Goal: Information Seeking & Learning: Learn about a topic

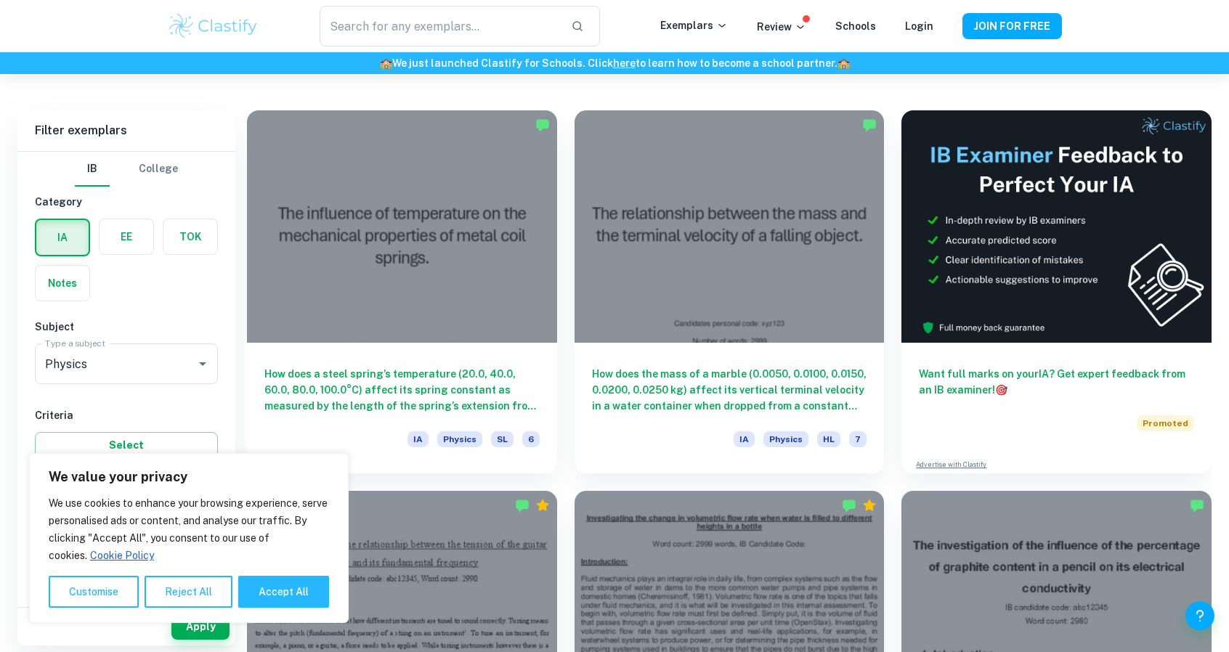
scroll to position [380, 0]
click at [305, 593] on button "Accept All" at bounding box center [283, 592] width 91 height 32
checkbox input "true"
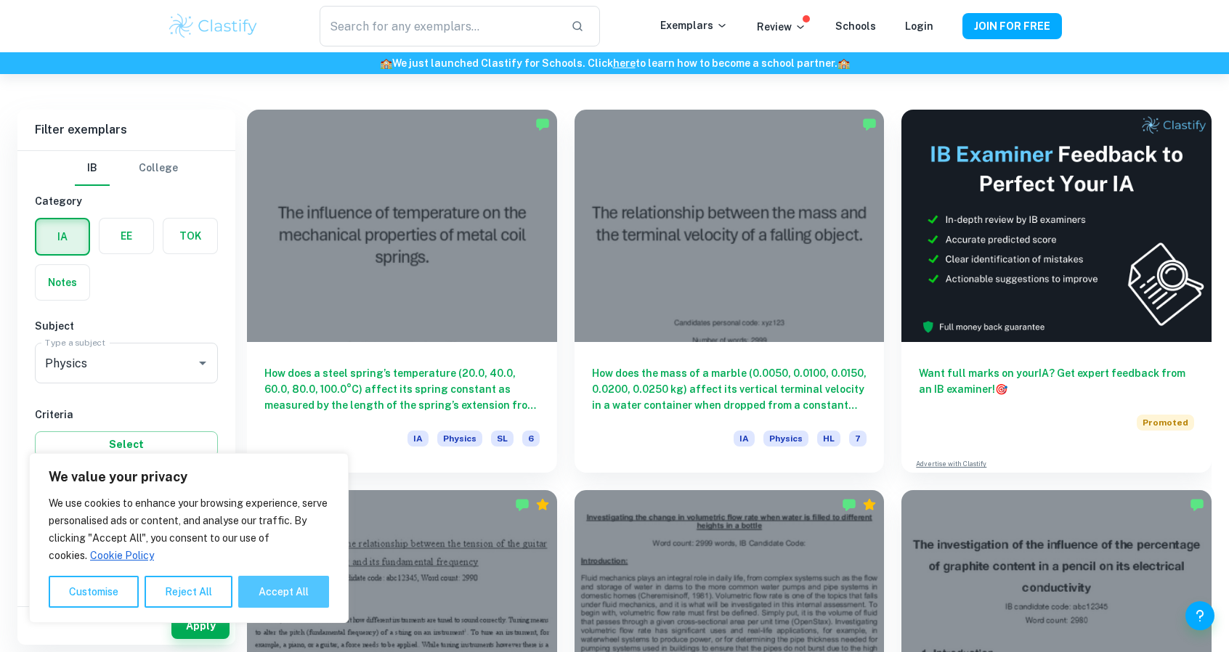
checkbox input "true"
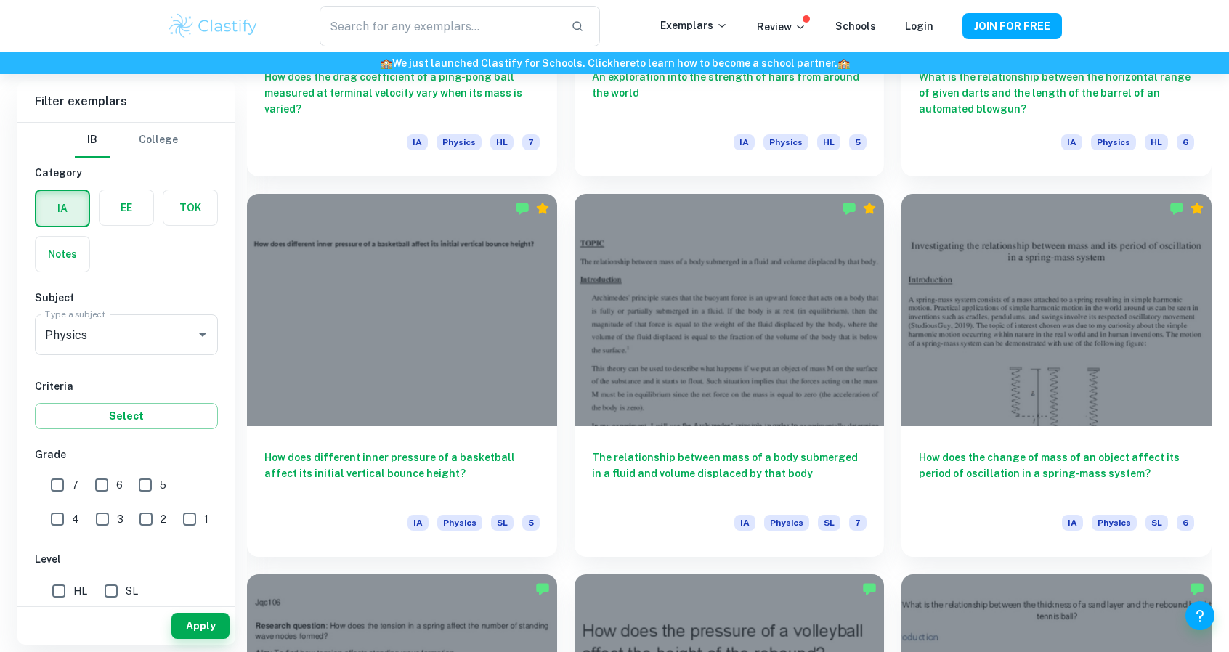
scroll to position [15814, 0]
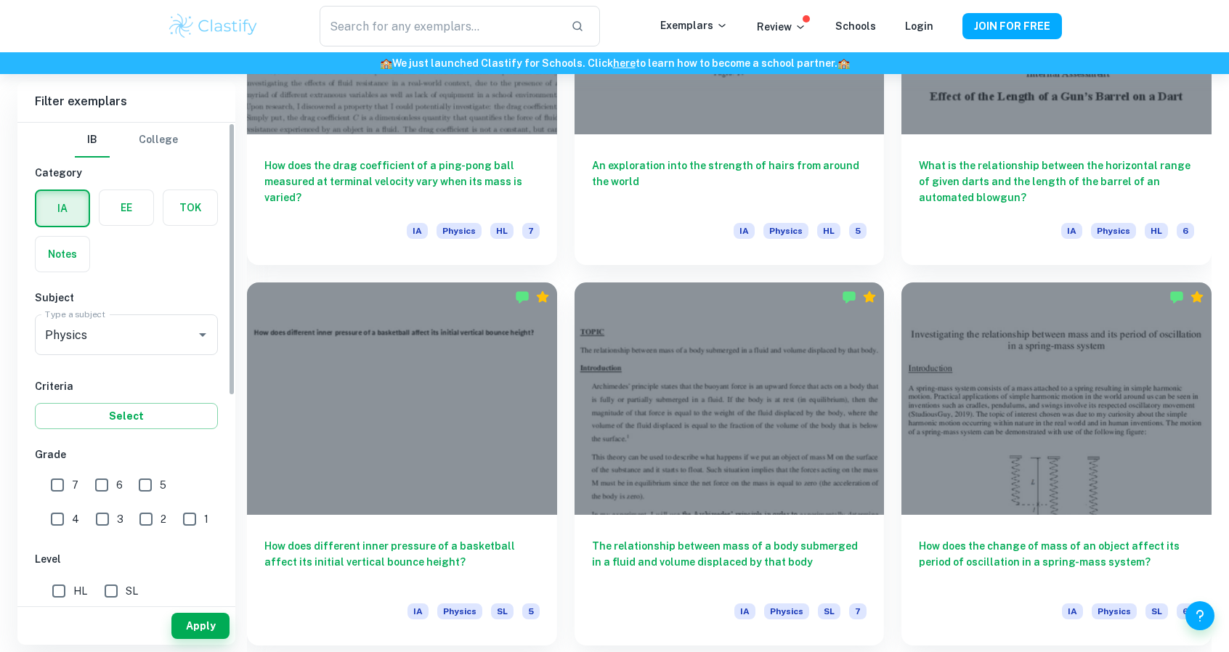
click at [65, 483] on input "7" at bounding box center [57, 485] width 29 height 29
checkbox input "true"
click at [186, 633] on button "Apply" at bounding box center [200, 626] width 58 height 26
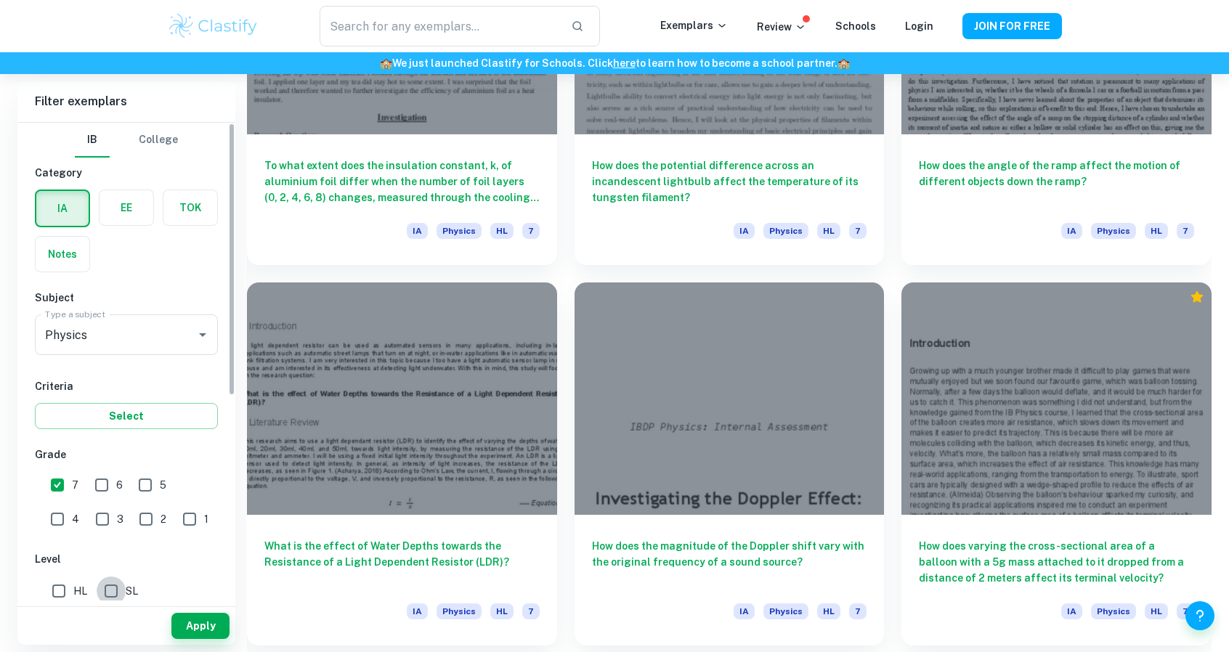
click at [102, 585] on input "SL" at bounding box center [111, 591] width 29 height 29
checkbox input "true"
click at [215, 627] on button "Apply" at bounding box center [200, 626] width 58 height 26
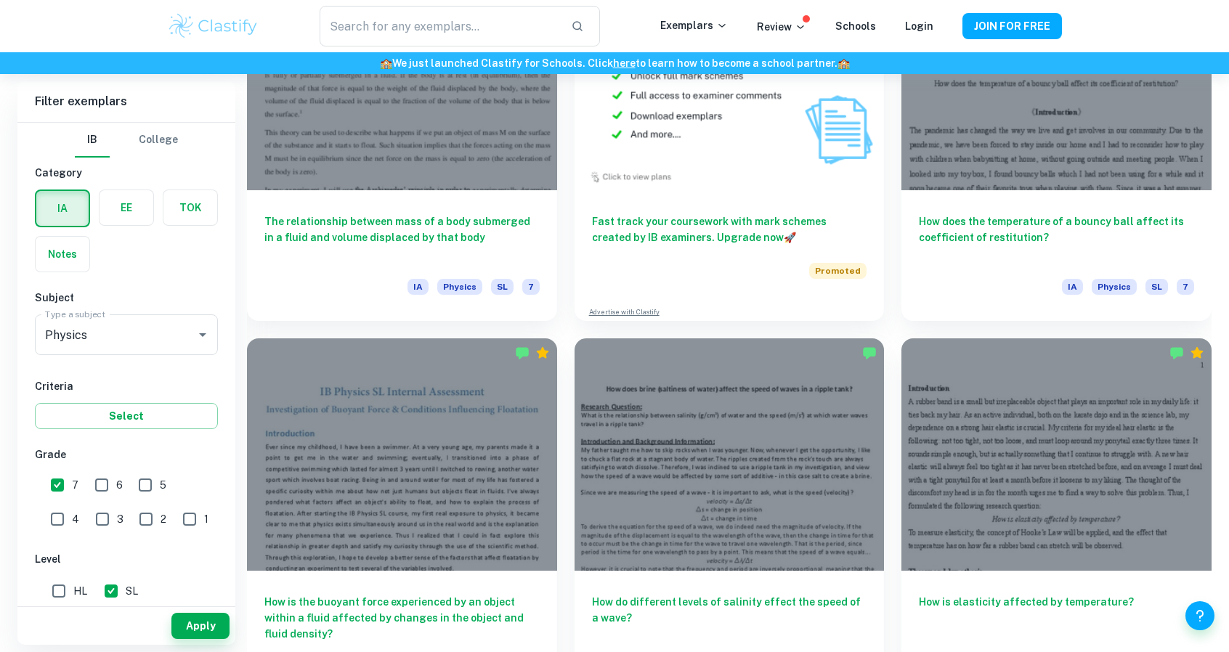
scroll to position [3221, 0]
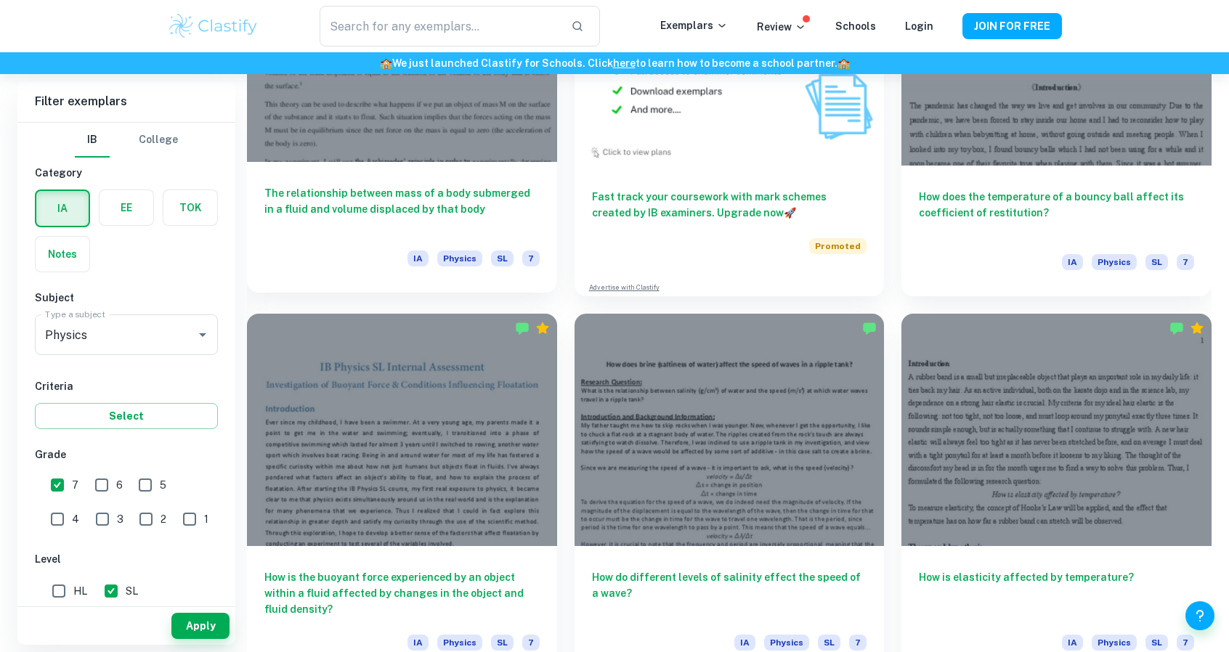
click at [516, 246] on div "The relationship between mass of a body submerged in a fluid and volume displac…" at bounding box center [402, 227] width 310 height 131
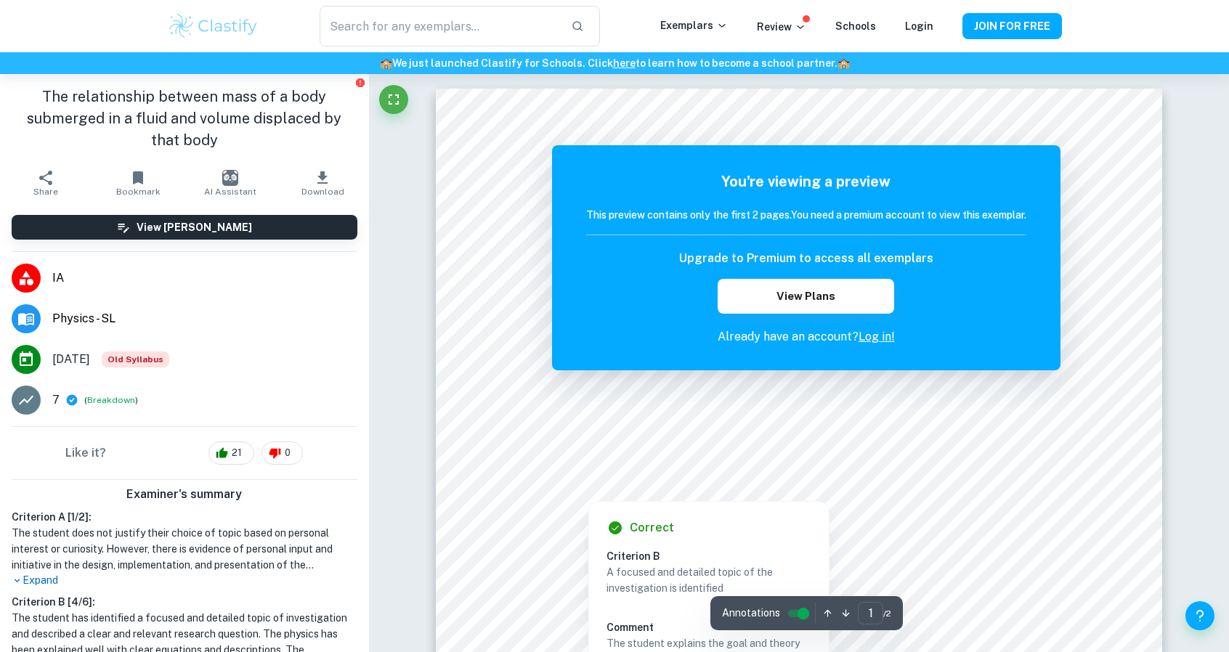
click at [814, 432] on div at bounding box center [809, 411] width 537 height 44
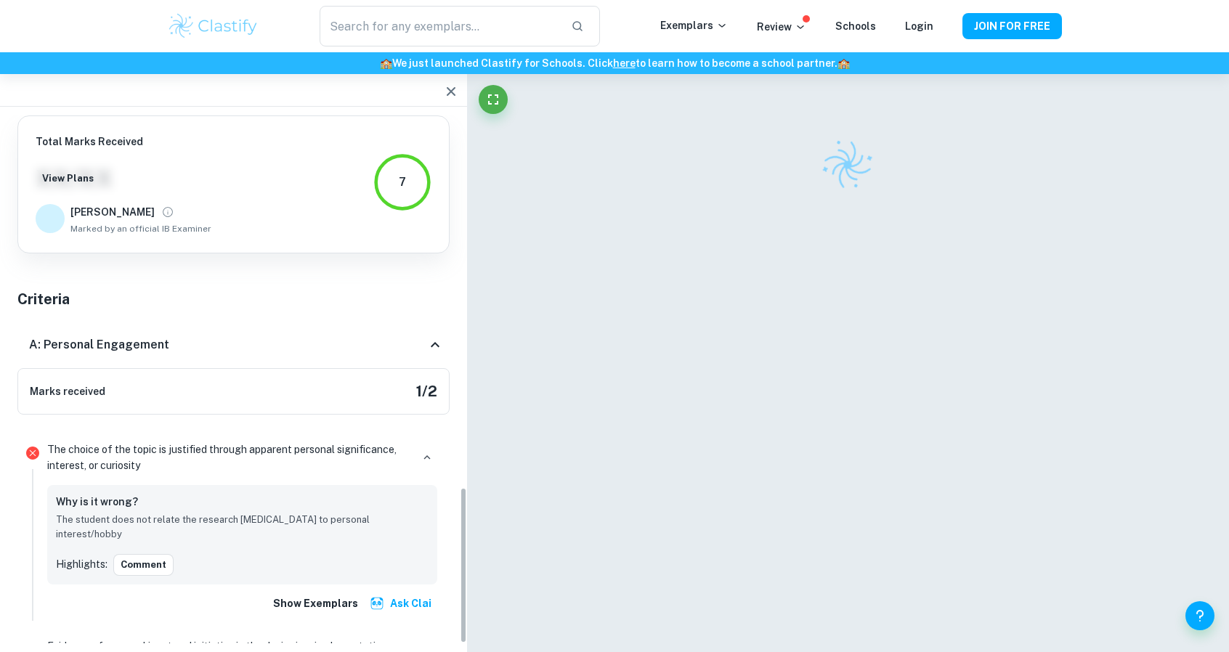
scroll to position [657, 0]
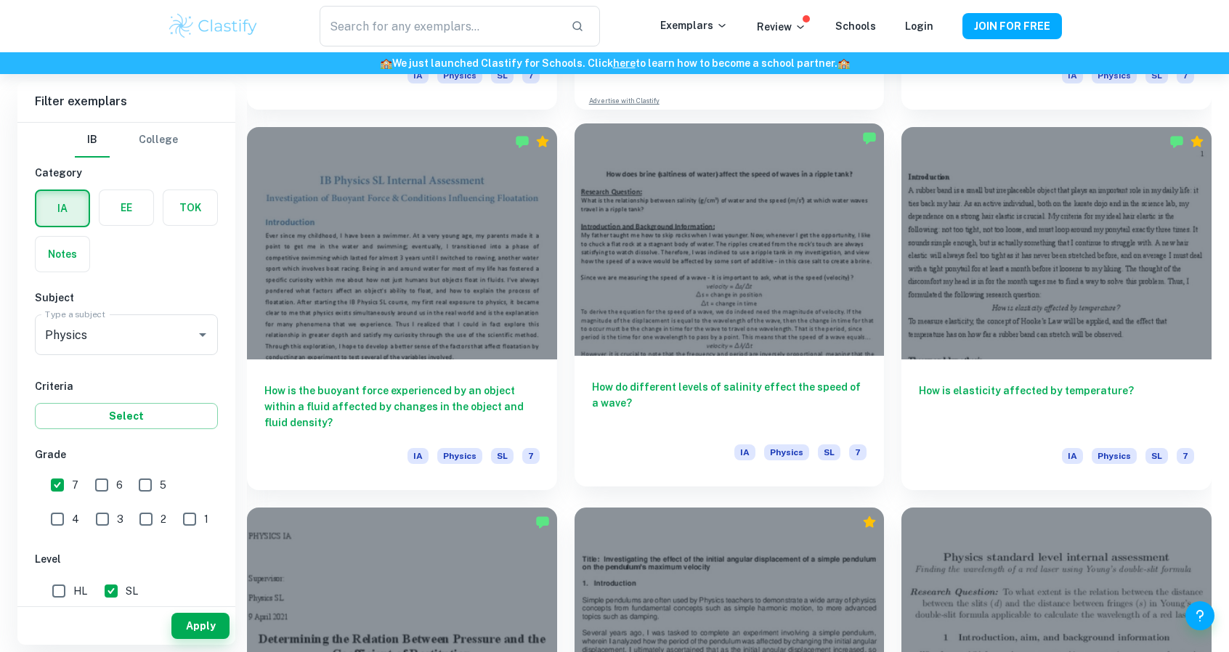
scroll to position [3433, 0]
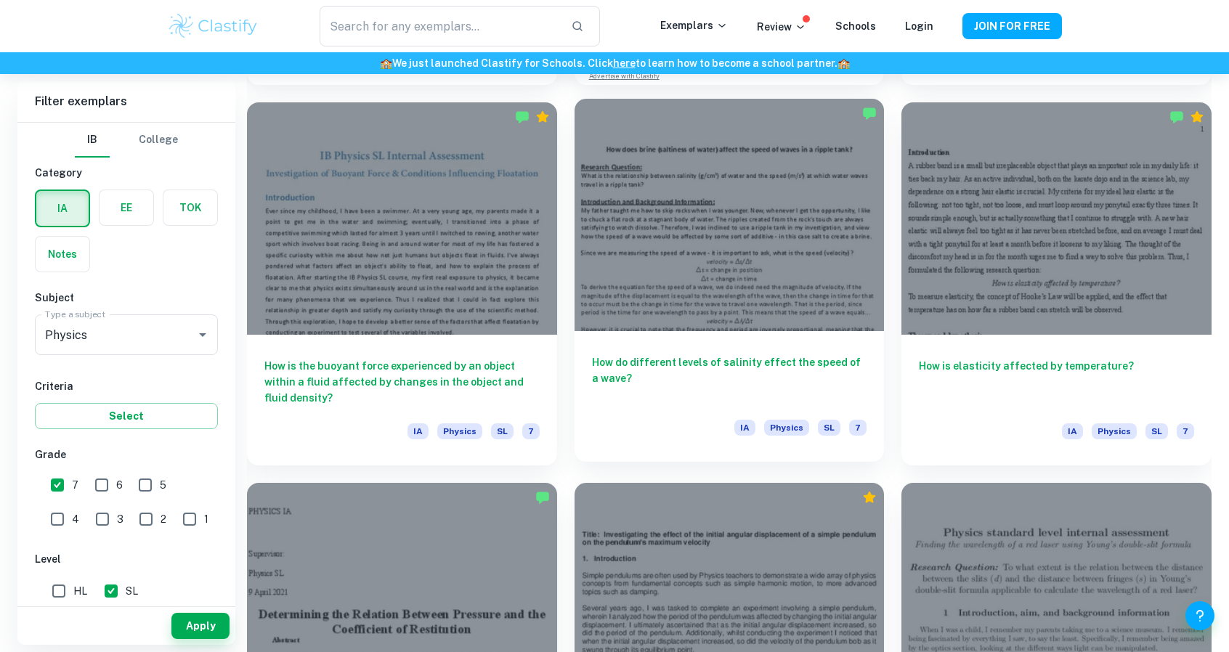
click at [793, 300] on div at bounding box center [730, 215] width 310 height 232
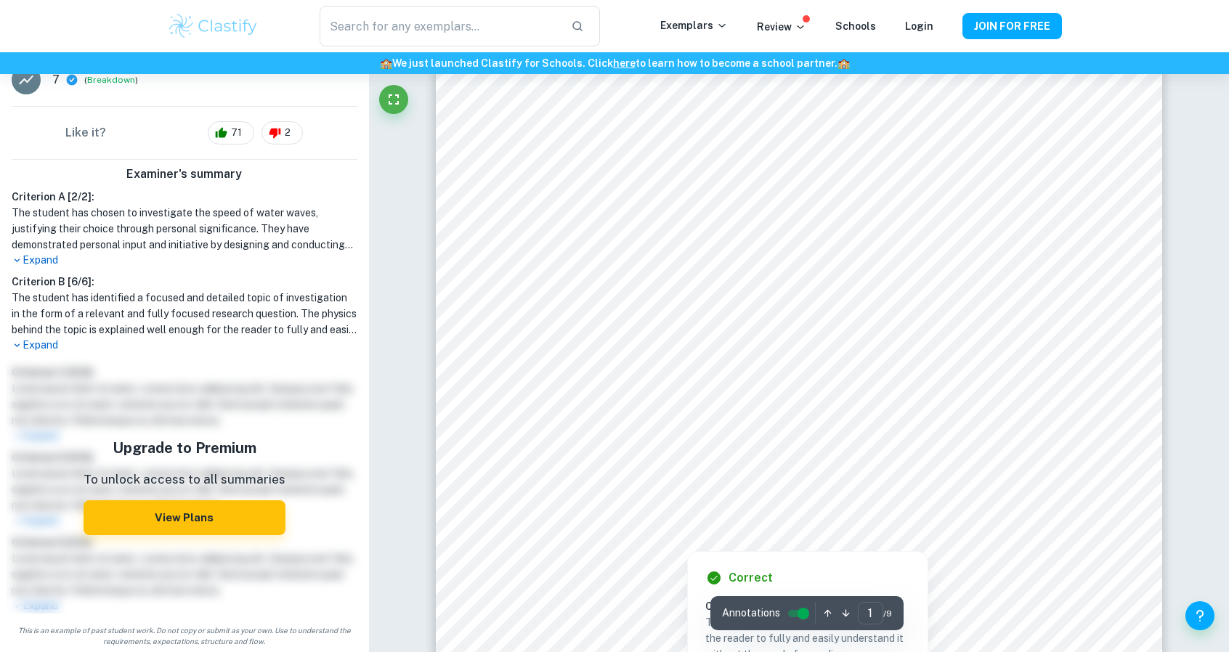
scroll to position [46, 0]
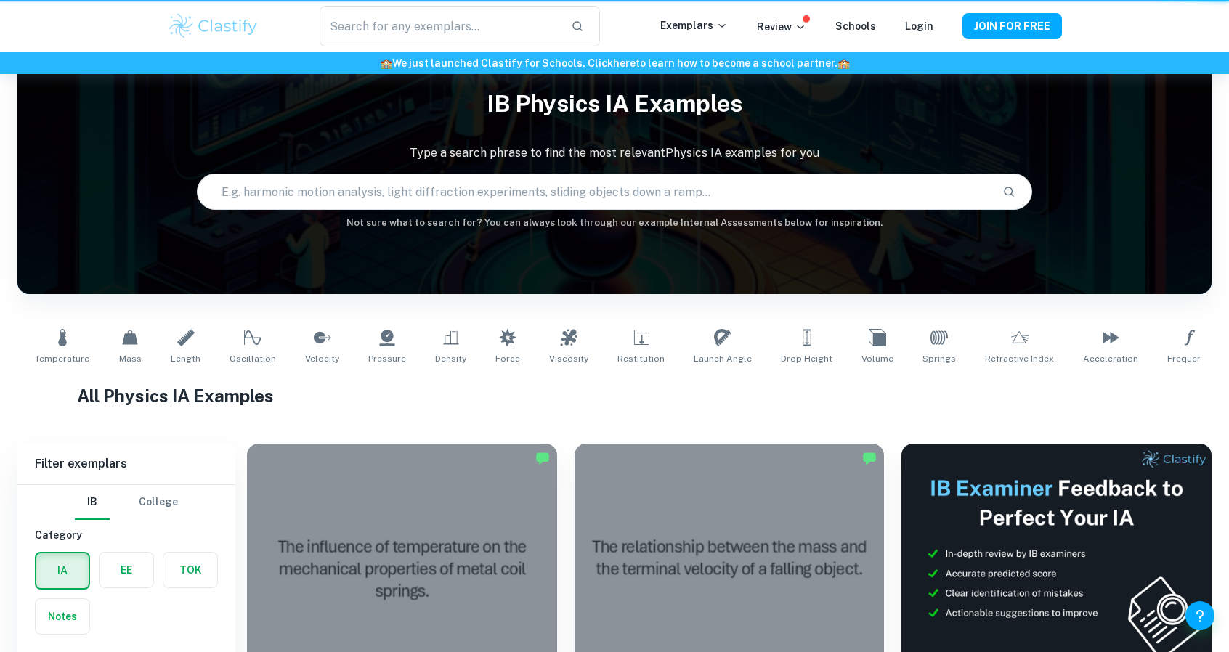
scroll to position [3433, 0]
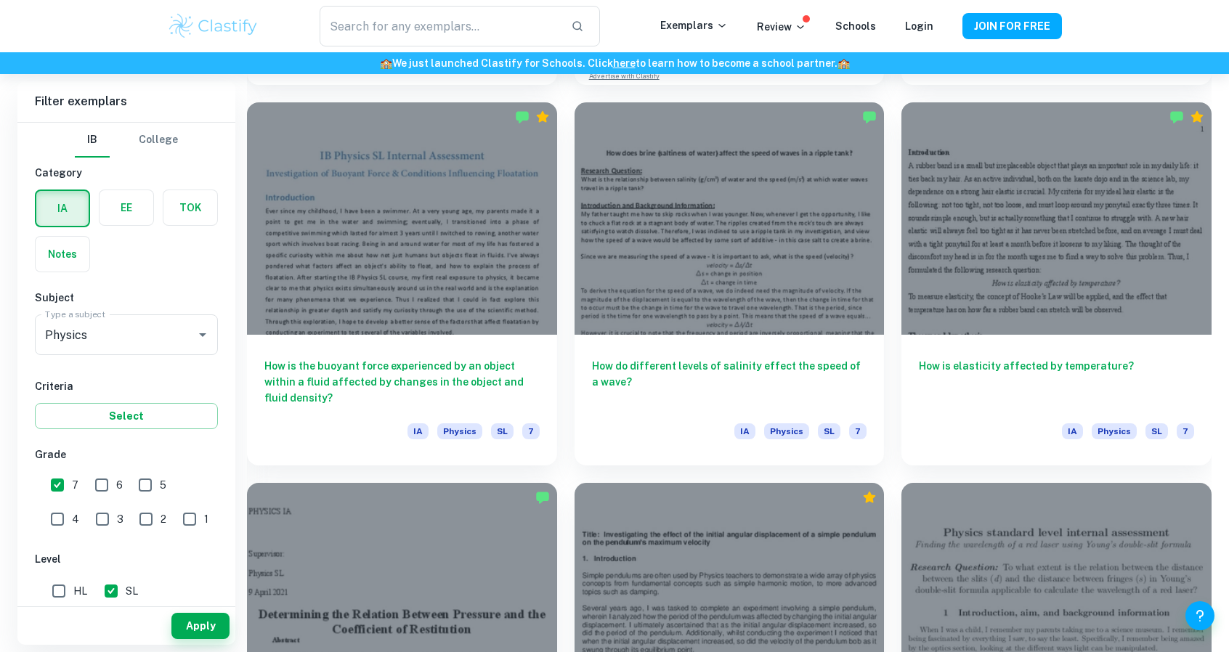
click at [72, 505] on input "4" at bounding box center [57, 519] width 29 height 29
checkbox input "true"
click at [63, 485] on input "7" at bounding box center [57, 485] width 29 height 29
checkbox input "false"
click at [211, 619] on button "Apply" at bounding box center [200, 626] width 58 height 26
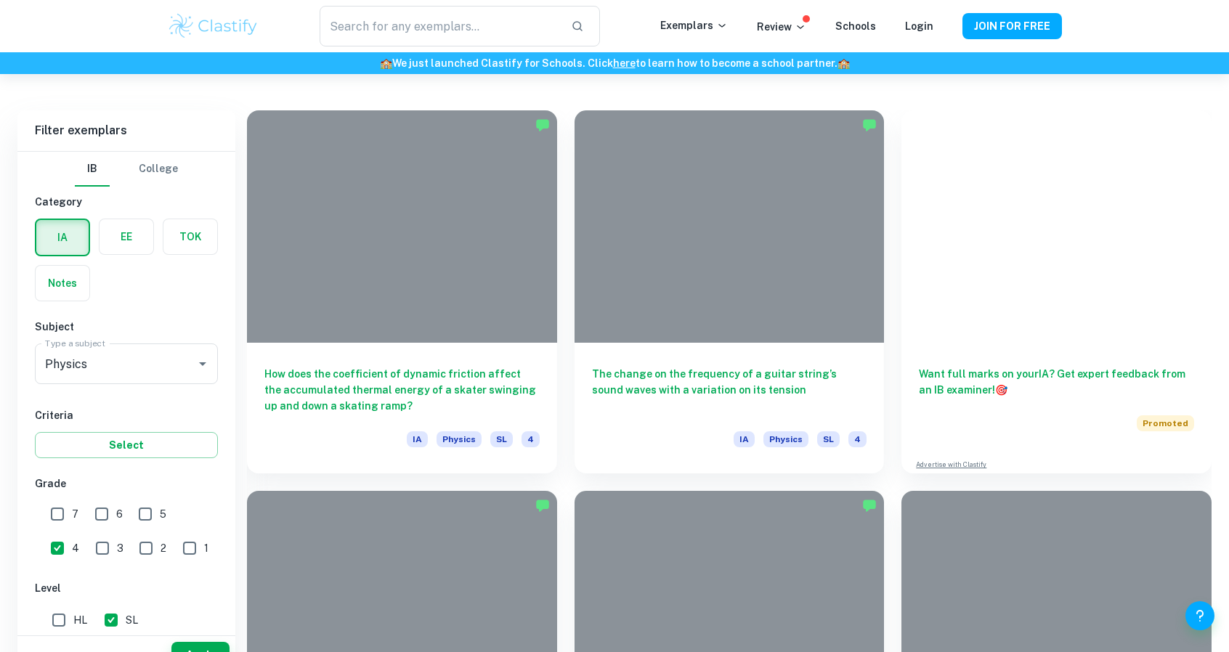
scroll to position [1723, 0]
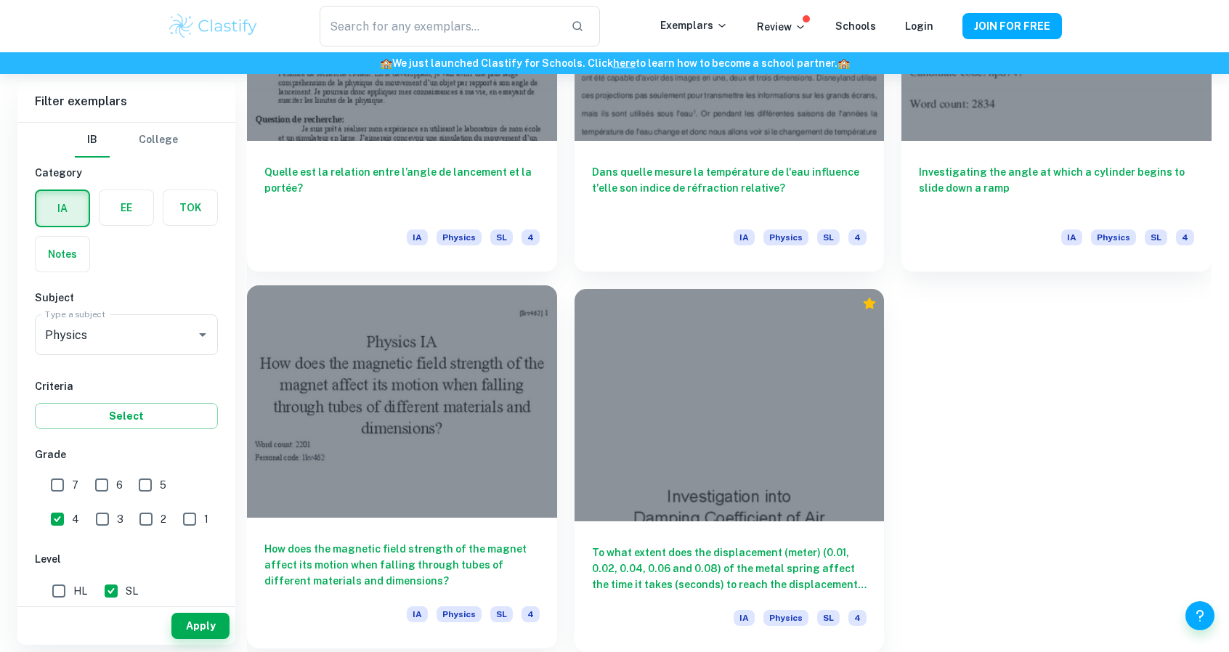
click at [425, 563] on h6 "How does the magnetic field strength of the magnet affect its motion when falli…" at bounding box center [401, 565] width 275 height 48
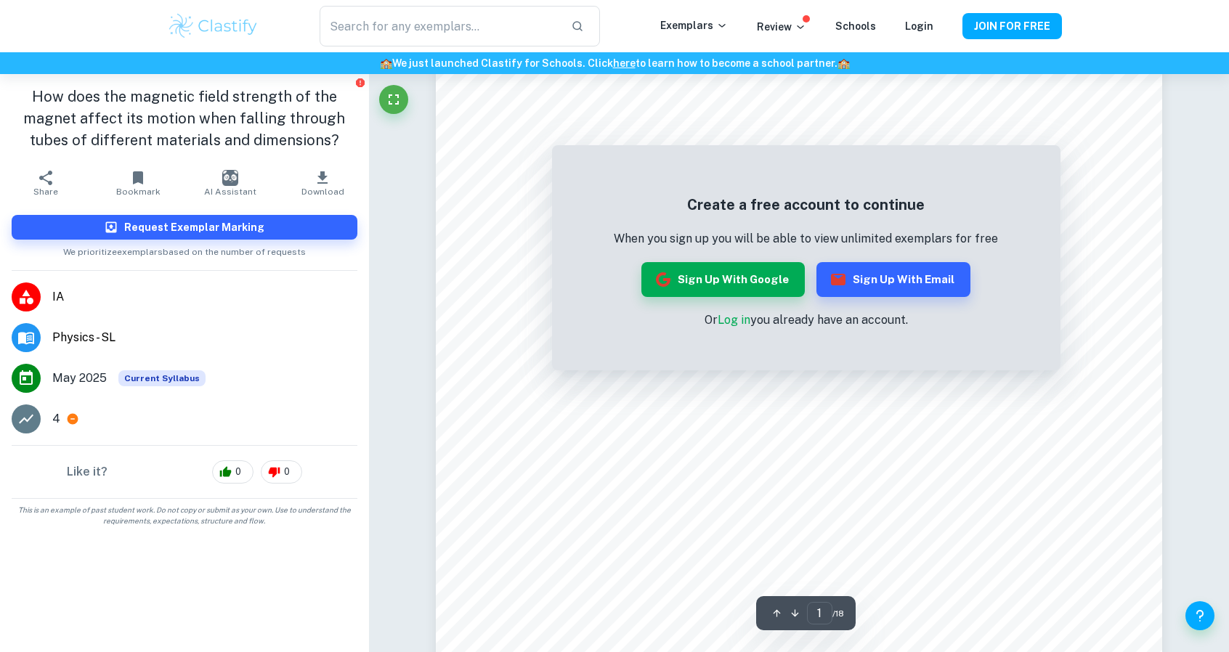
scroll to position [46, 0]
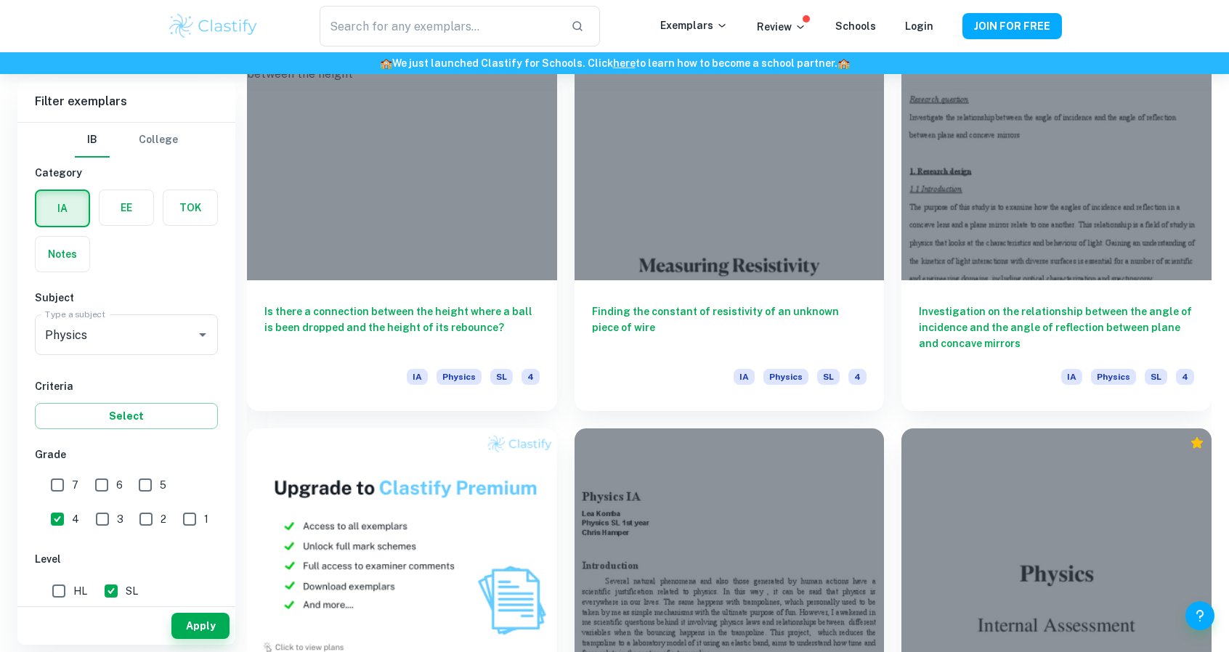
scroll to position [823, 0]
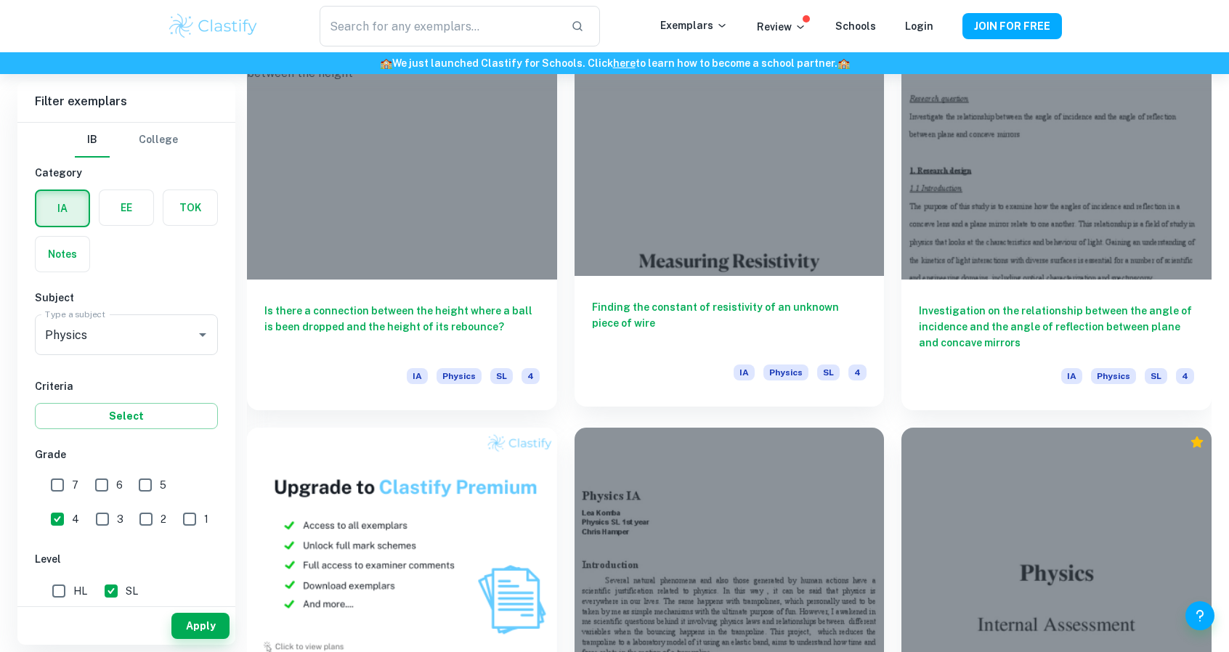
click at [741, 308] on h6 "Finding the constant of resistivity of an unknown piece of wire" at bounding box center [729, 323] width 275 height 48
click at [729, 315] on h6 "Finding the constant of resistivity of an unknown piece of wire" at bounding box center [729, 323] width 275 height 48
click at [741, 301] on h6 "Finding the constant of resistivity of an unknown piece of wire" at bounding box center [729, 323] width 275 height 48
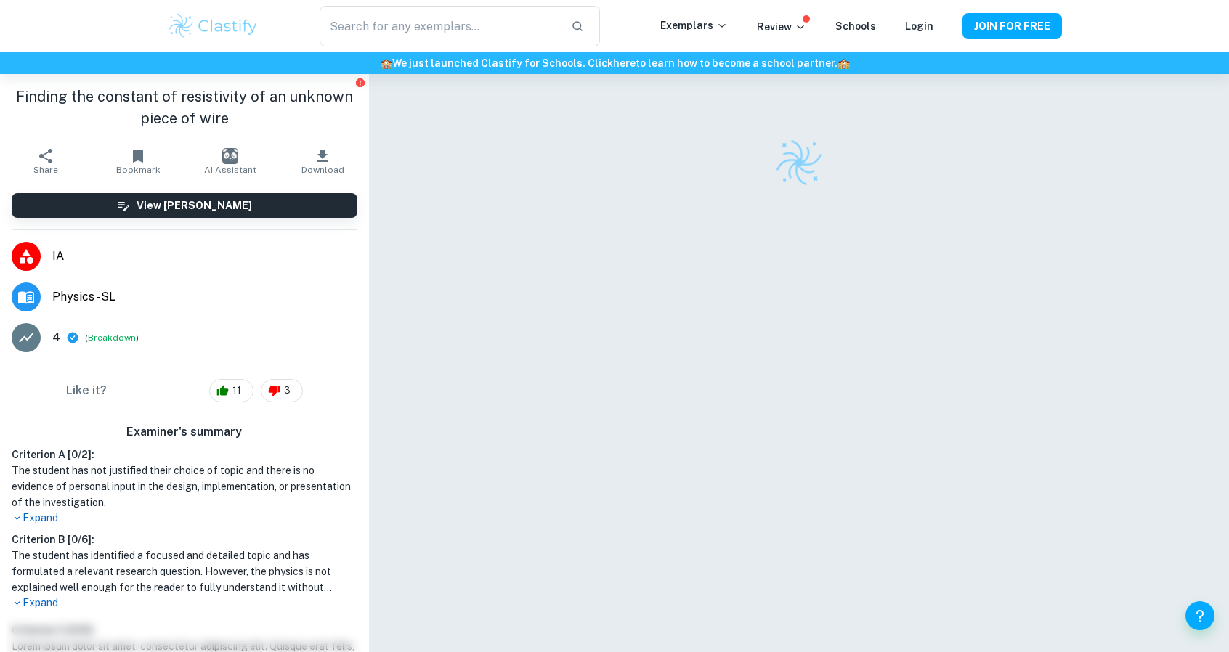
scroll to position [1, 0]
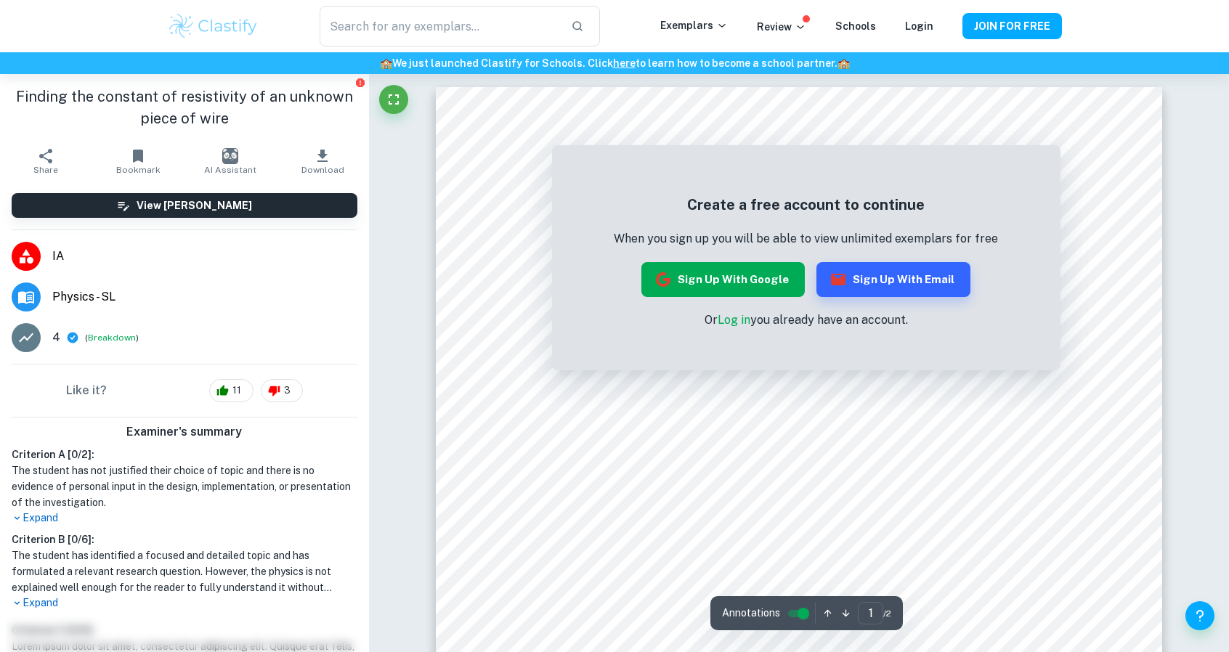
click at [767, 272] on button "Sign up with Google" at bounding box center [722, 279] width 163 height 35
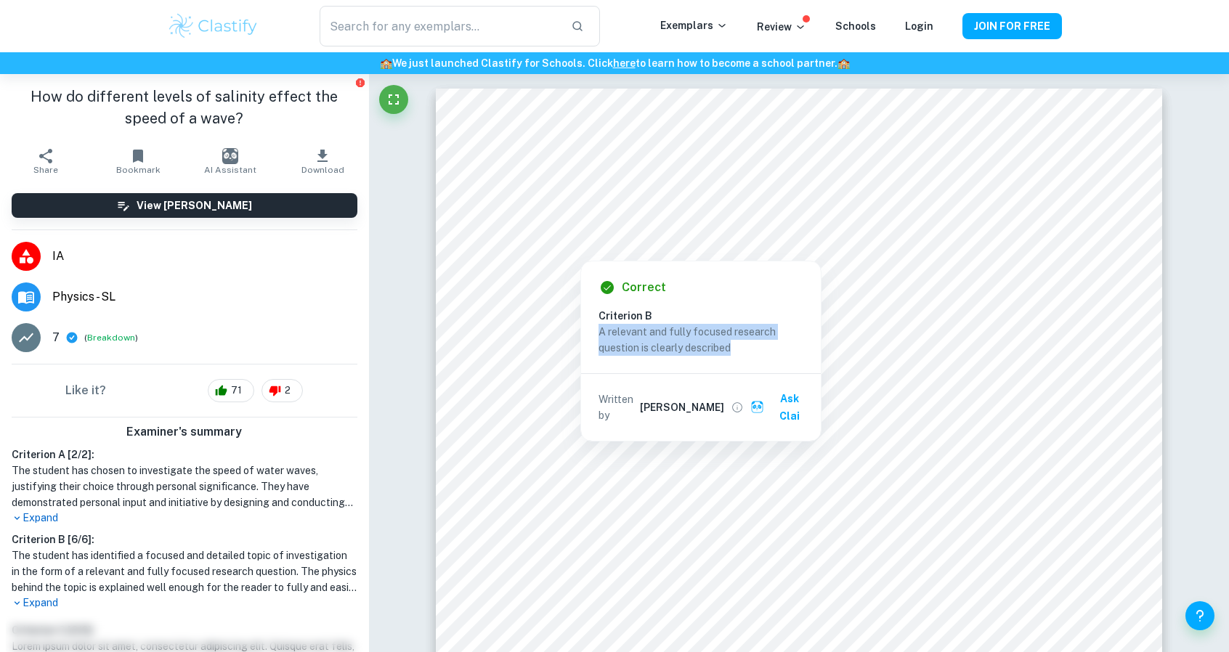
drag, startPoint x: 734, startPoint y: 345, endPoint x: 602, endPoint y: 333, distance: 132.7
click at [602, 333] on p "A relevant and fully focused research question is clearly described" at bounding box center [701, 340] width 205 height 32
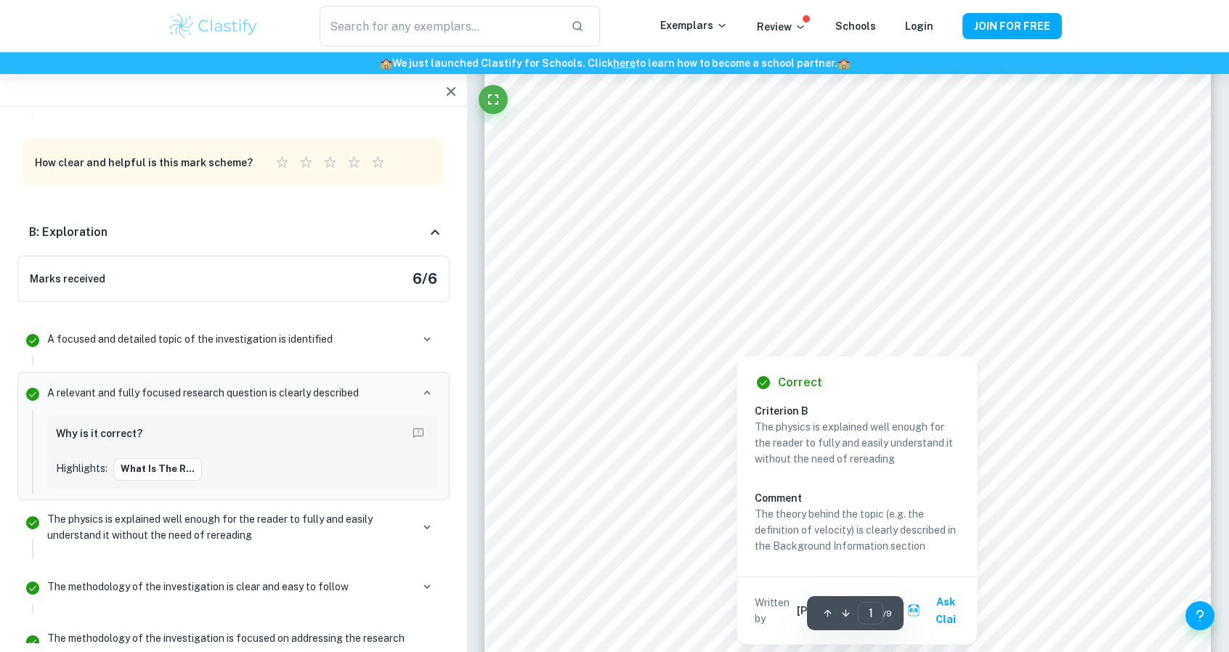
scroll to position [245, 0]
drag, startPoint x: 930, startPoint y: 544, endPoint x: 754, endPoint y: 505, distance: 180.1
click at [754, 505] on div "Correct Criterion B The physics is explained well enough for the reader to full…" at bounding box center [857, 496] width 240 height 288
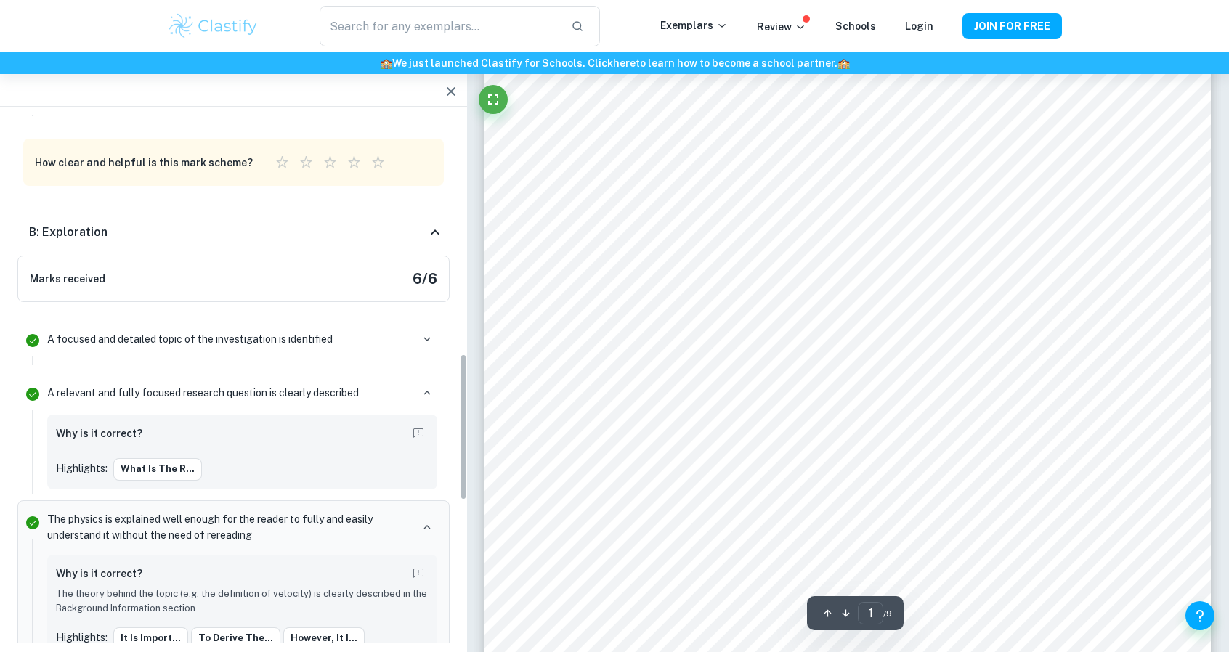
scroll to position [853, 0]
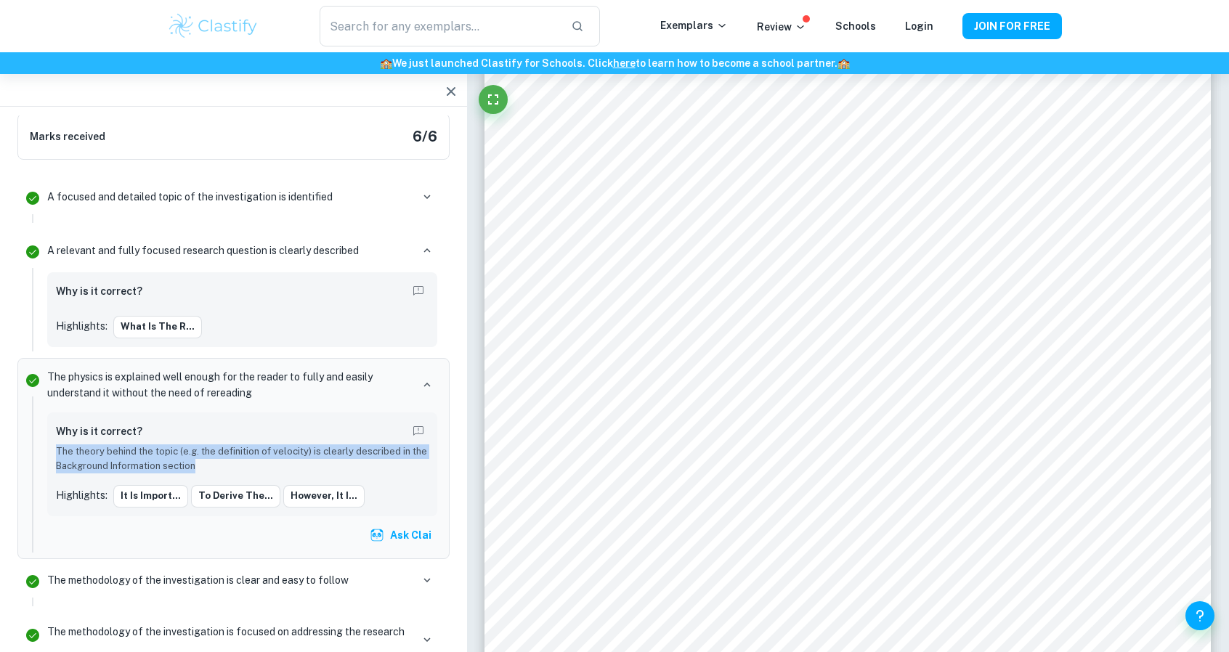
drag, startPoint x: 200, startPoint y: 466, endPoint x: 54, endPoint y: 445, distance: 147.5
click at [54, 445] on div "Why is it correct? The theory behind the topic (e.g. the definition of velocity…" at bounding box center [242, 465] width 390 height 104
copy p "The theory behind the topic (e.g. the definition of velocity) is clearly descri…"
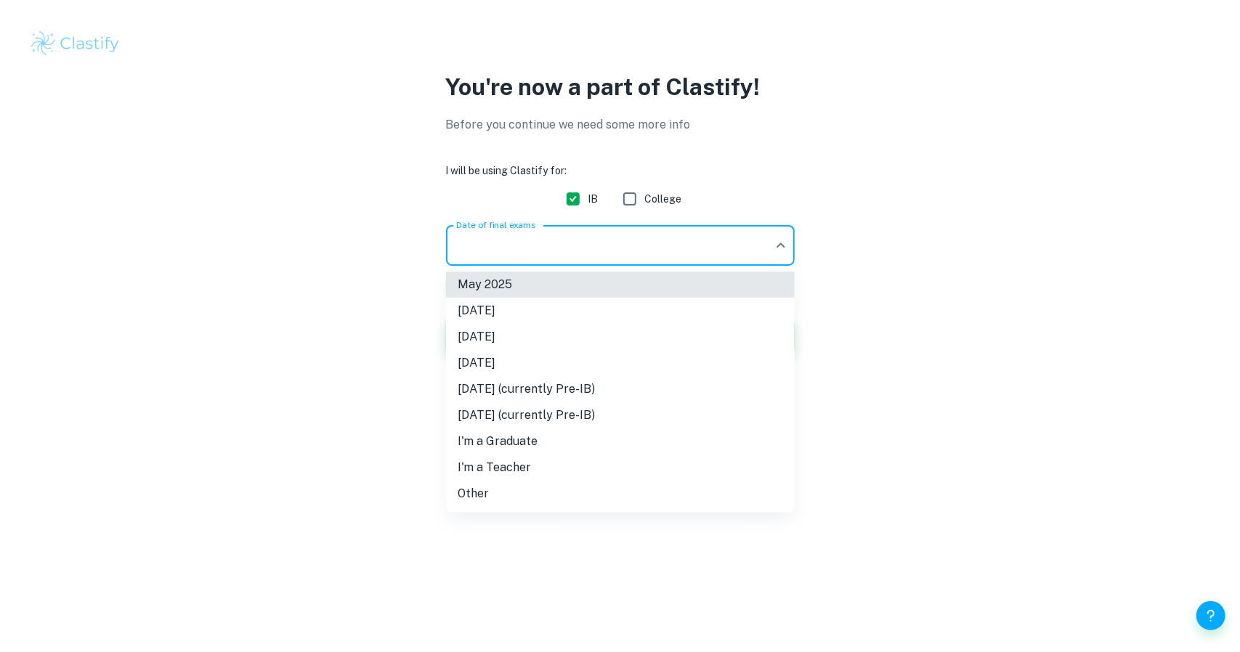
click at [599, 248] on body "We value your privacy We use cookies to enhance your browsing experience, serve…" at bounding box center [620, 326] width 1240 height 652
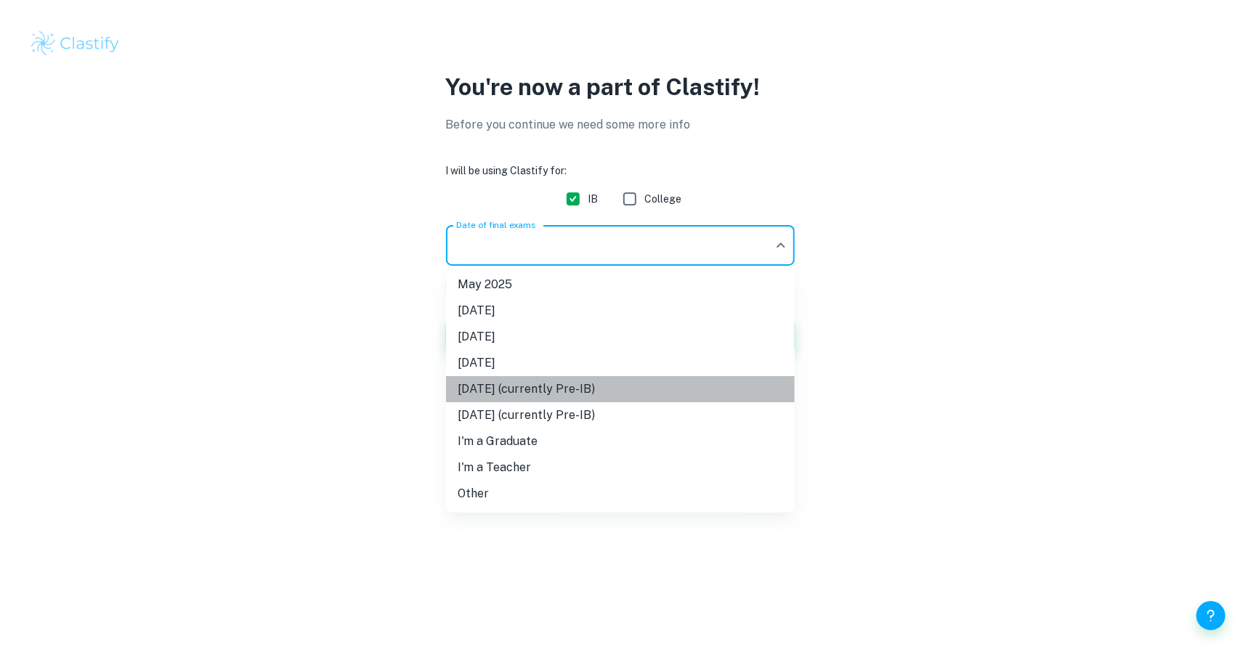
click at [599, 383] on li "May 2027 (currently Pre-IB)" at bounding box center [620, 389] width 349 height 26
type input "M27"
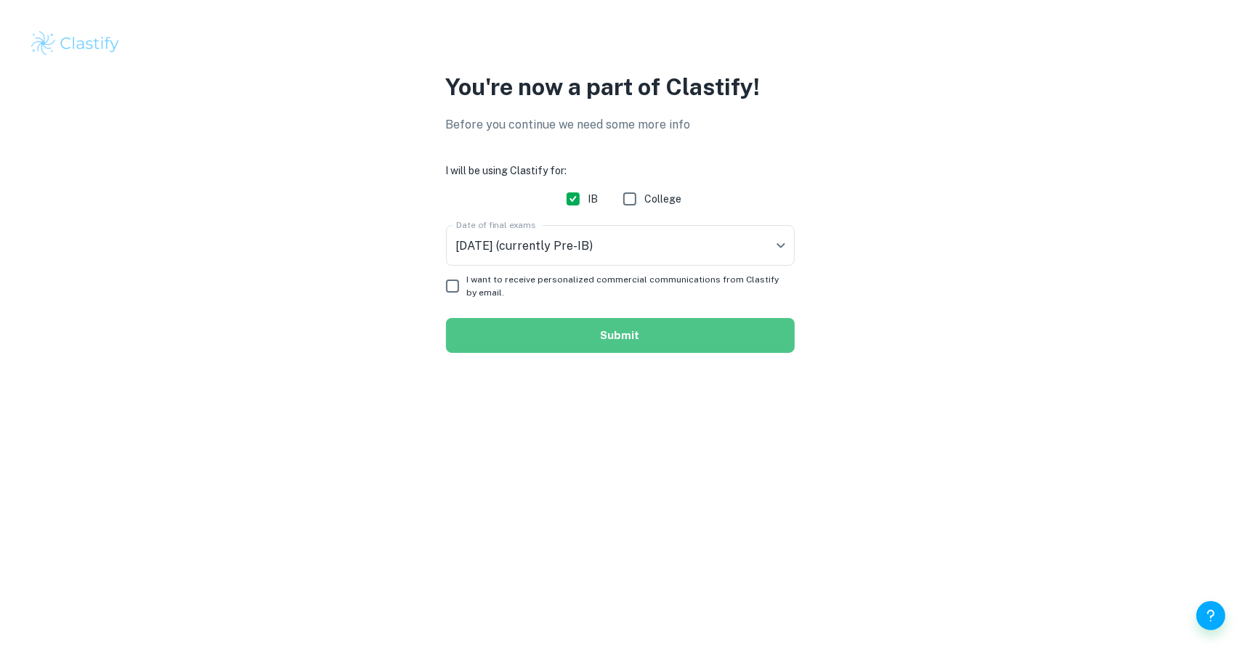
click at [546, 335] on button "Submit" at bounding box center [620, 335] width 349 height 35
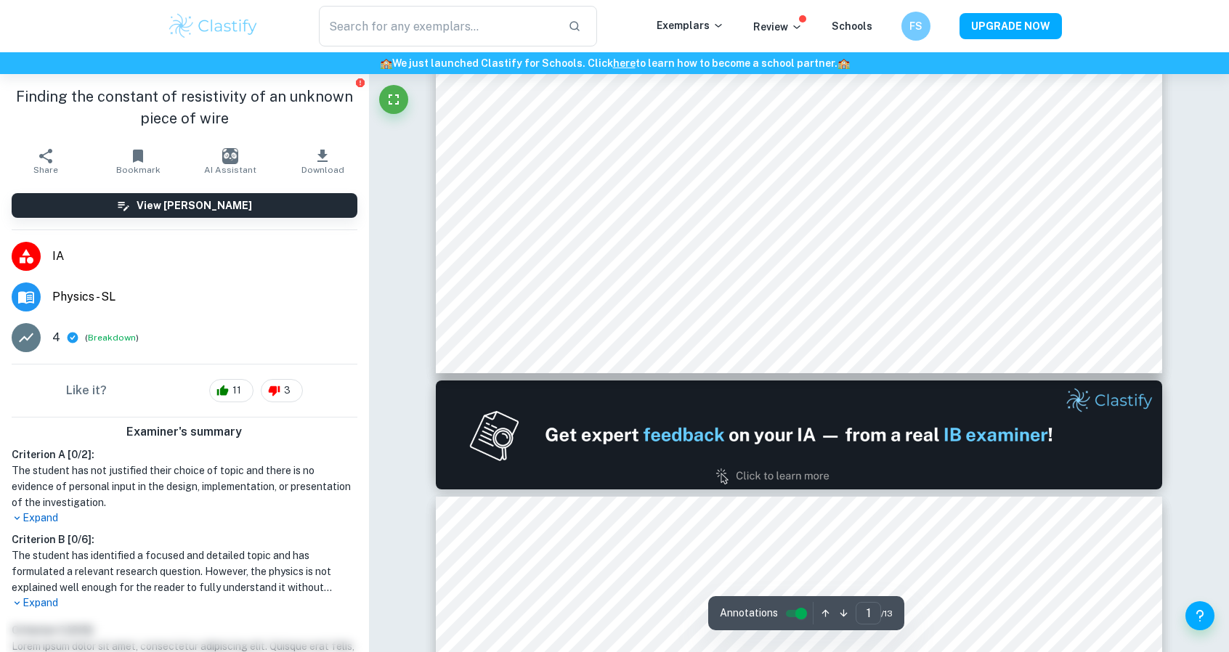
type input "2"
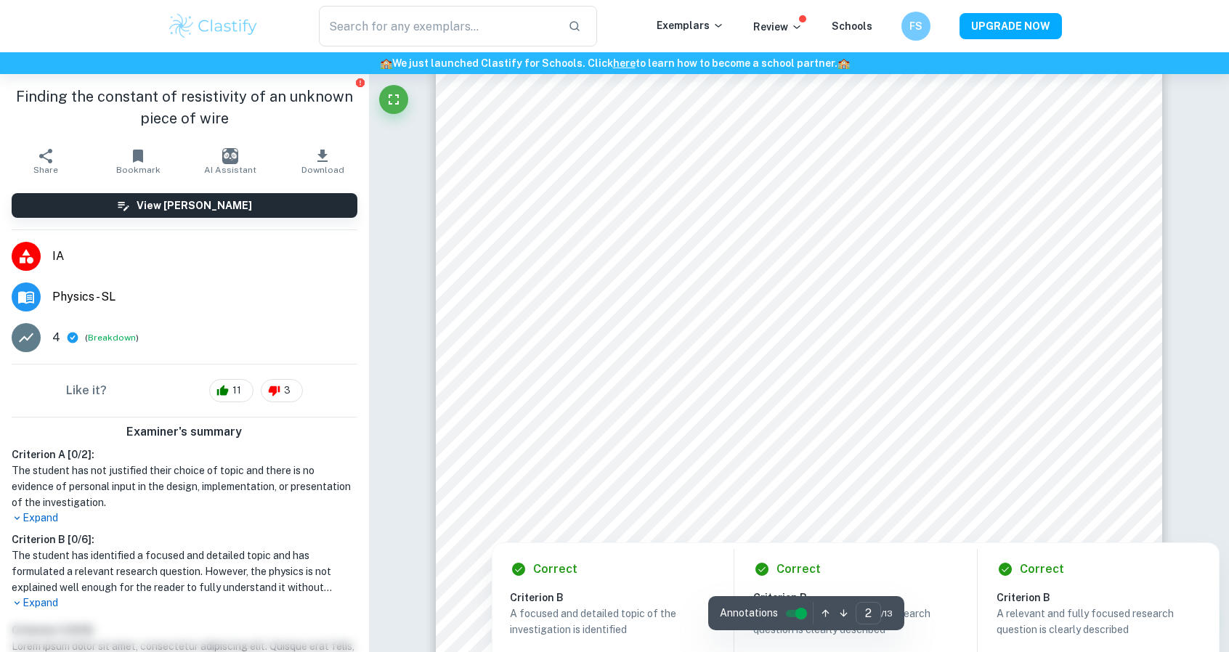
scroll to position [1420, 0]
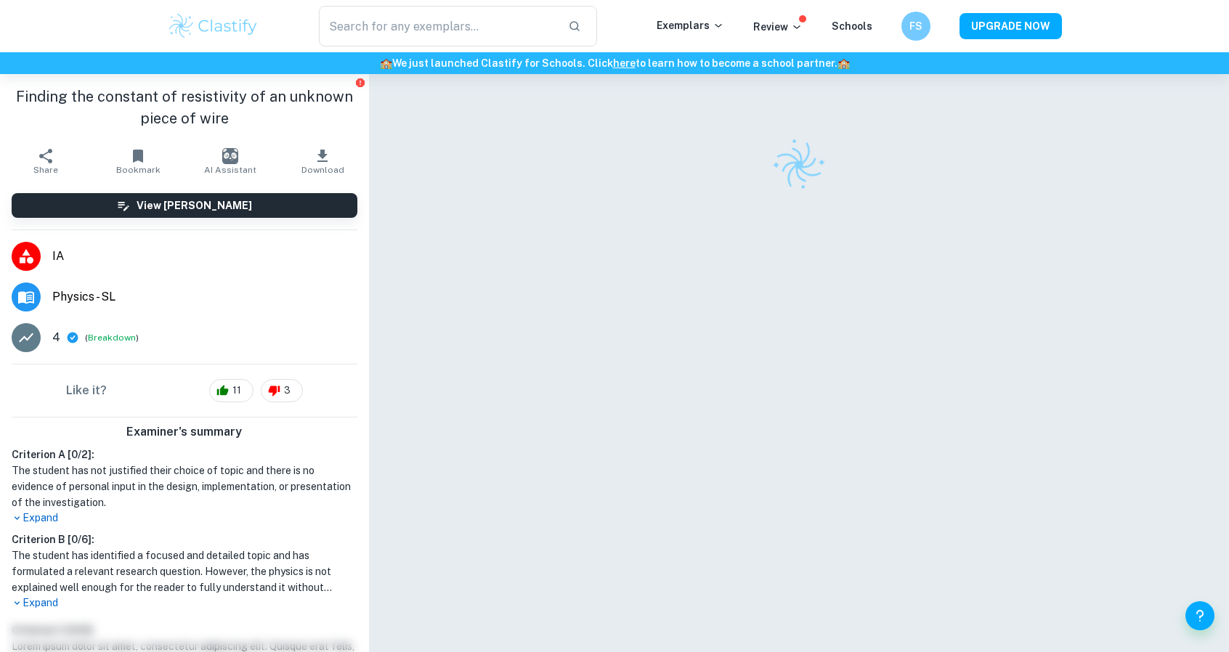
click at [227, 36] on img at bounding box center [213, 26] width 92 height 29
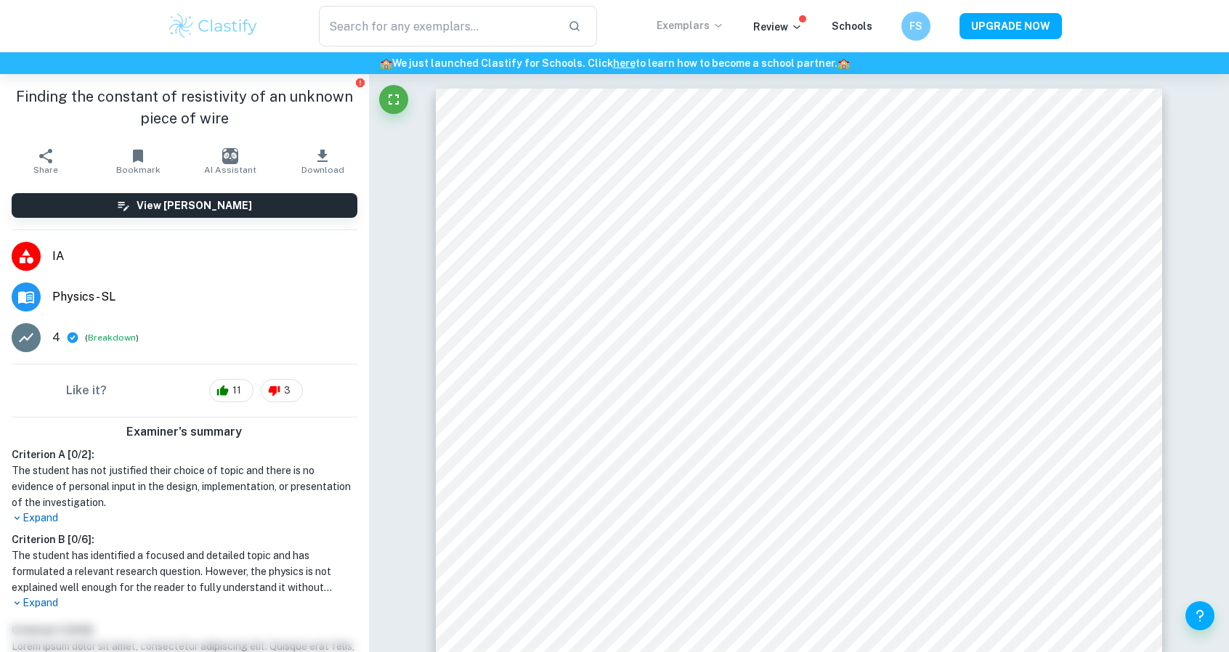
click at [718, 23] on icon at bounding box center [719, 26] width 12 height 12
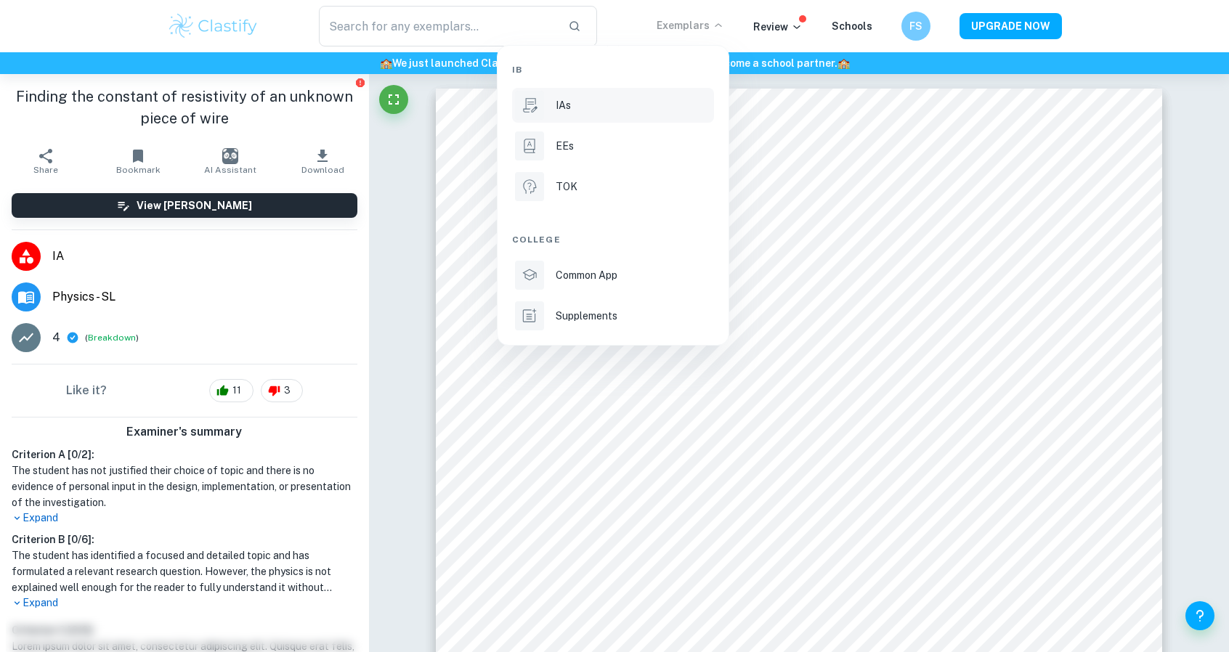
click at [638, 116] on li "IAs" at bounding box center [613, 105] width 202 height 35
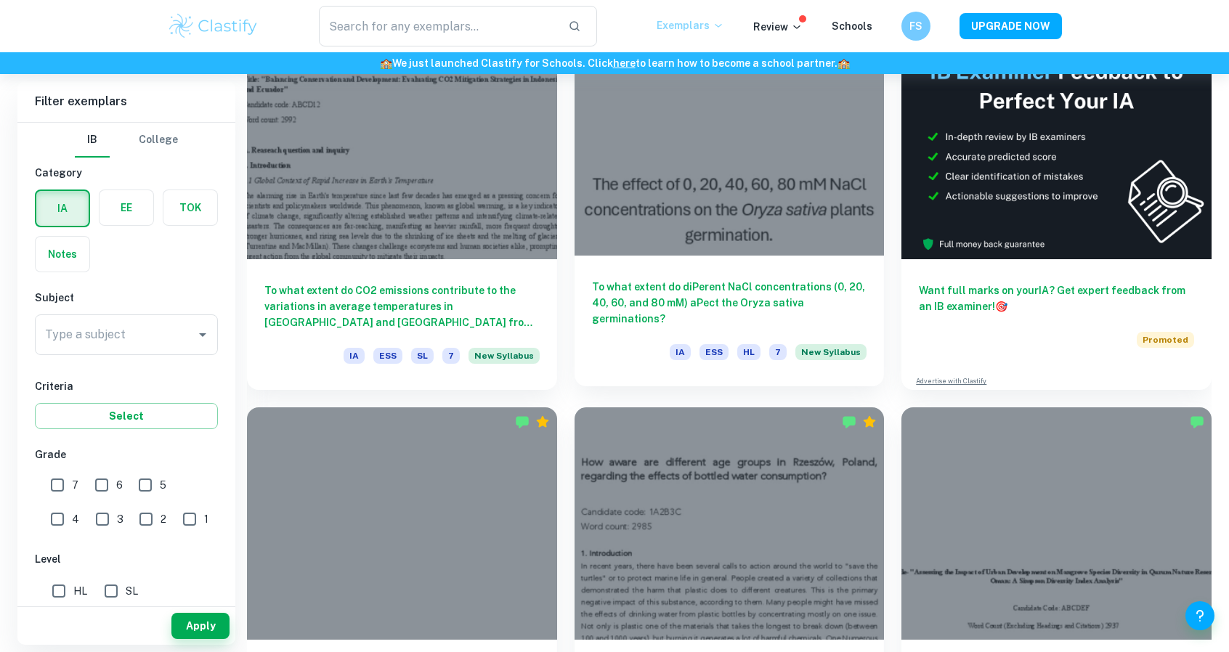
scroll to position [463, 0]
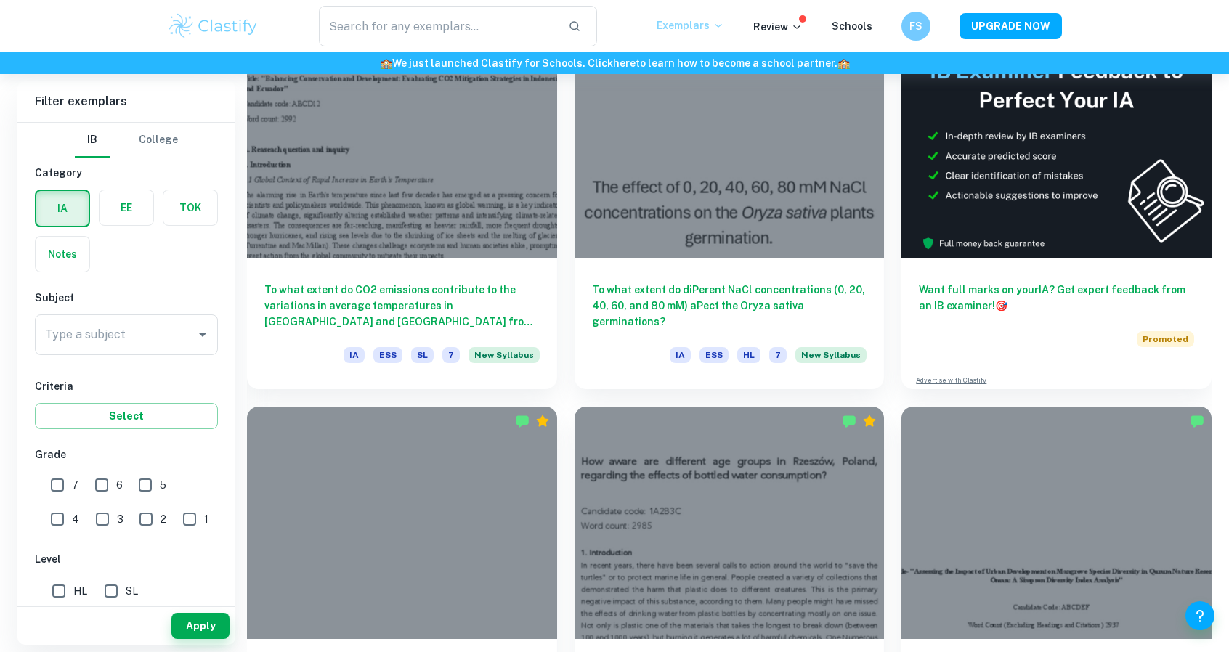
click at [175, 514] on input "1" at bounding box center [189, 519] width 29 height 29
checkbox input "true"
click at [201, 617] on button "Apply" at bounding box center [200, 626] width 58 height 26
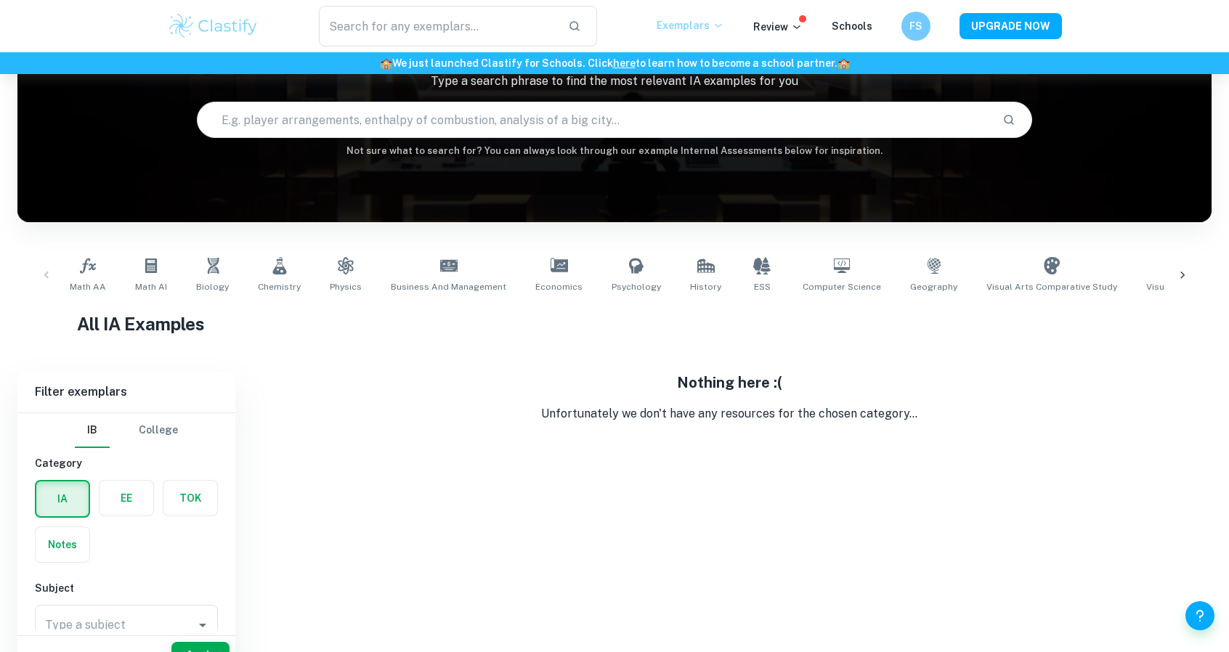
scroll to position [74, 0]
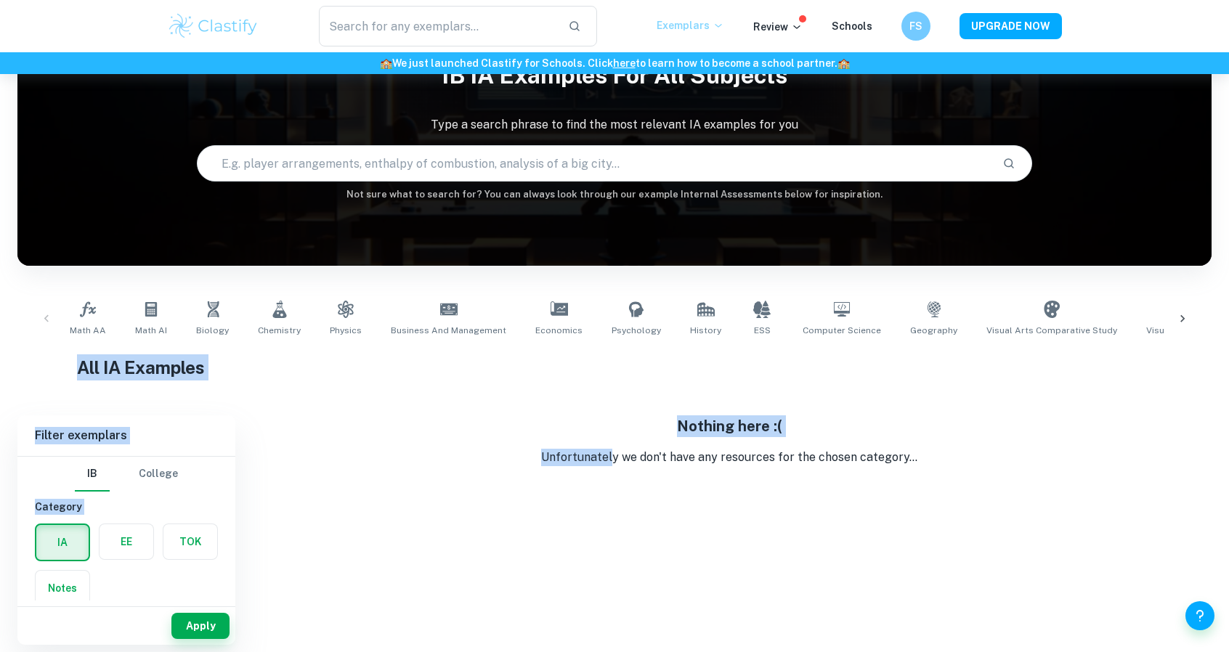
drag, startPoint x: 613, startPoint y: 490, endPoint x: 617, endPoint y: 270, distance: 219.4
click at [617, 270] on div "Home IA IB IA examples for all subjects Type a search phrase to find the most r…" at bounding box center [614, 322] width 1229 height 645
click at [564, 444] on div "Nothing here :( Unfortunately we don't have any resources for the chosen catego…" at bounding box center [729, 441] width 965 height 51
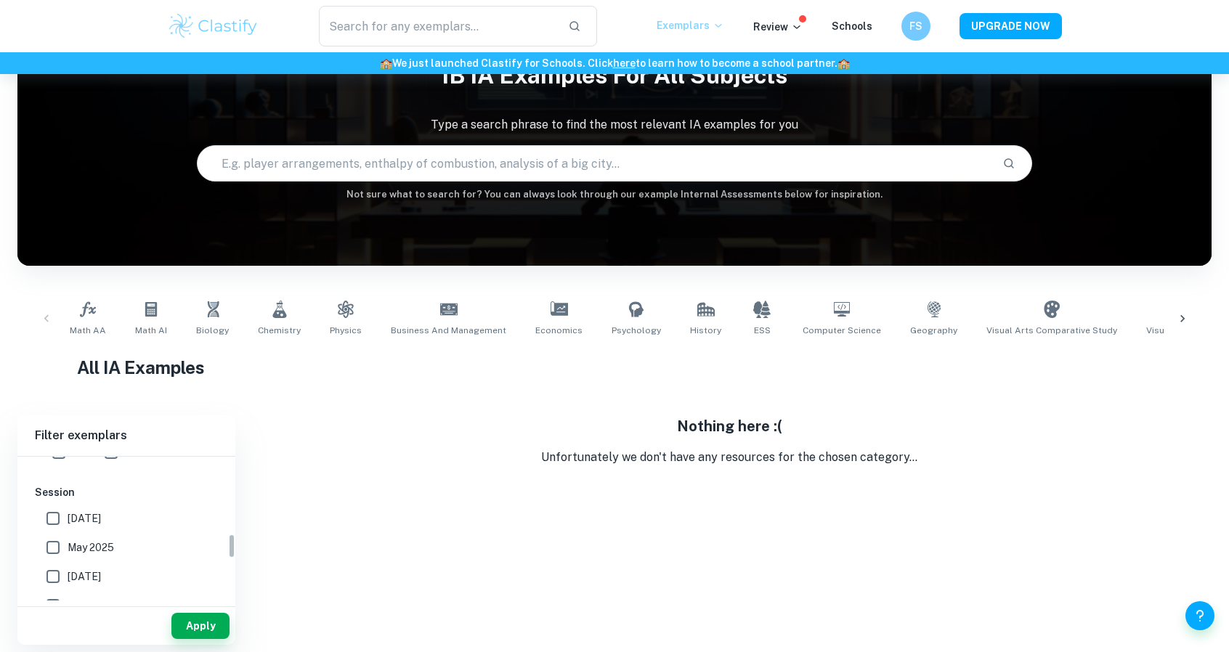
scroll to position [444, 0]
click at [113, 483] on input "SL" at bounding box center [111, 481] width 29 height 29
checkbox input "true"
click at [207, 628] on button "Apply" at bounding box center [200, 626] width 58 height 26
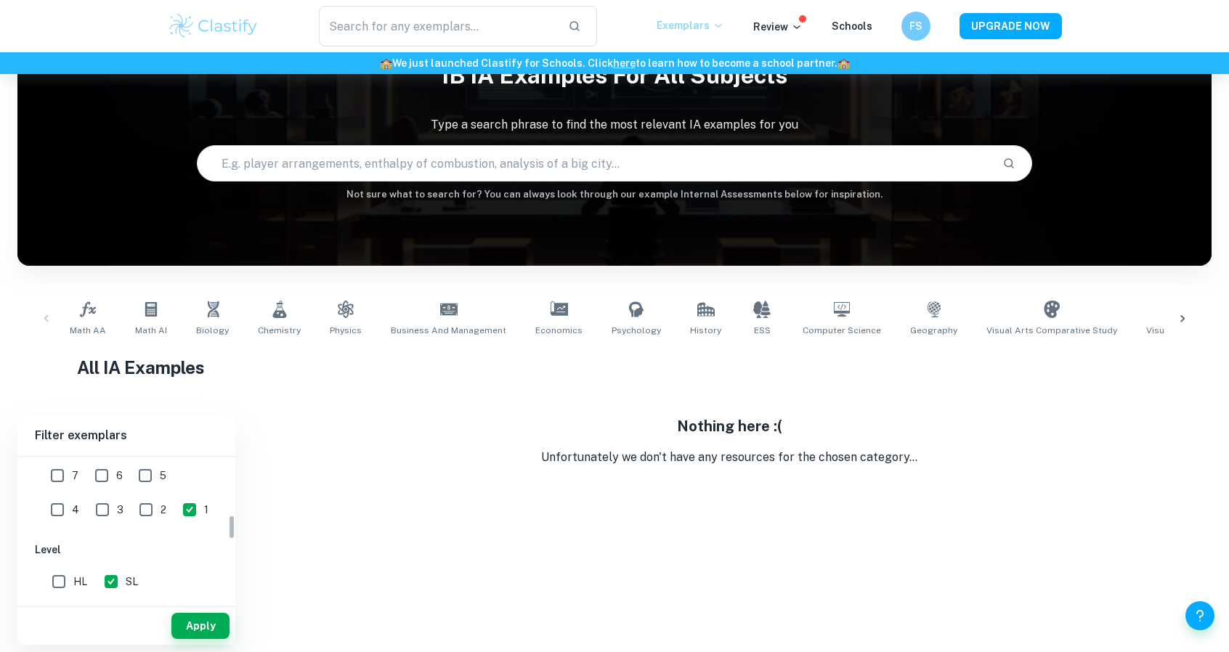
scroll to position [341, 0]
click at [131, 506] on input "2" at bounding box center [145, 512] width 29 height 29
checkbox input "true"
click at [179, 621] on button "Apply" at bounding box center [200, 626] width 58 height 26
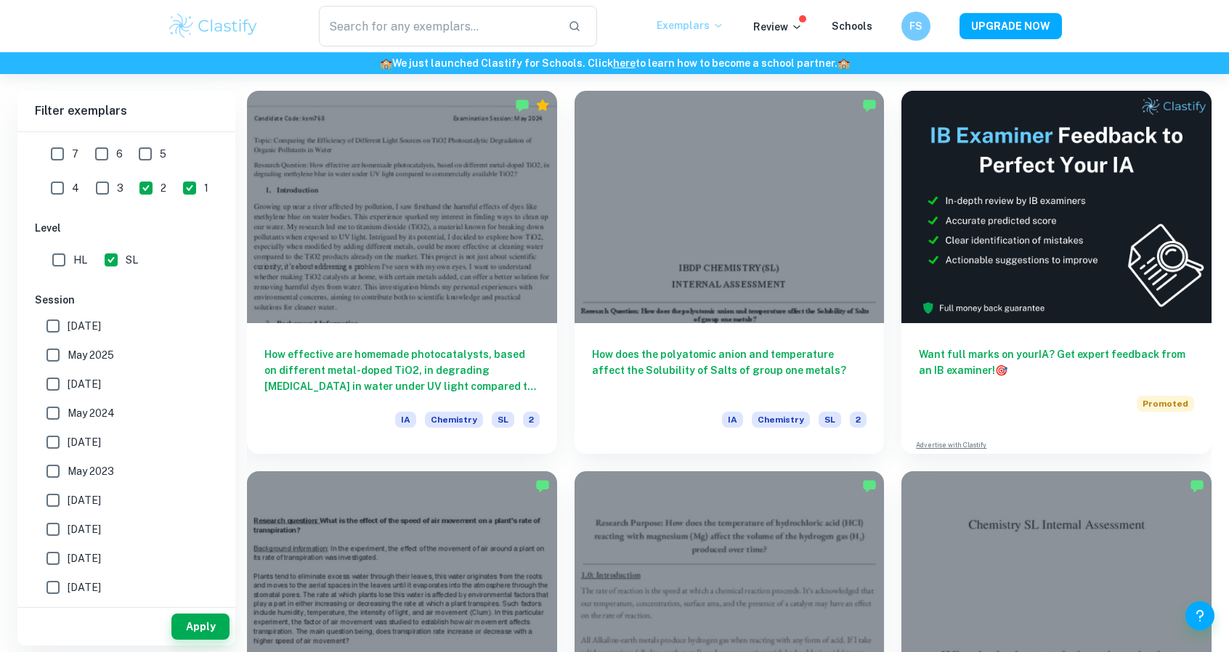
scroll to position [400, 0]
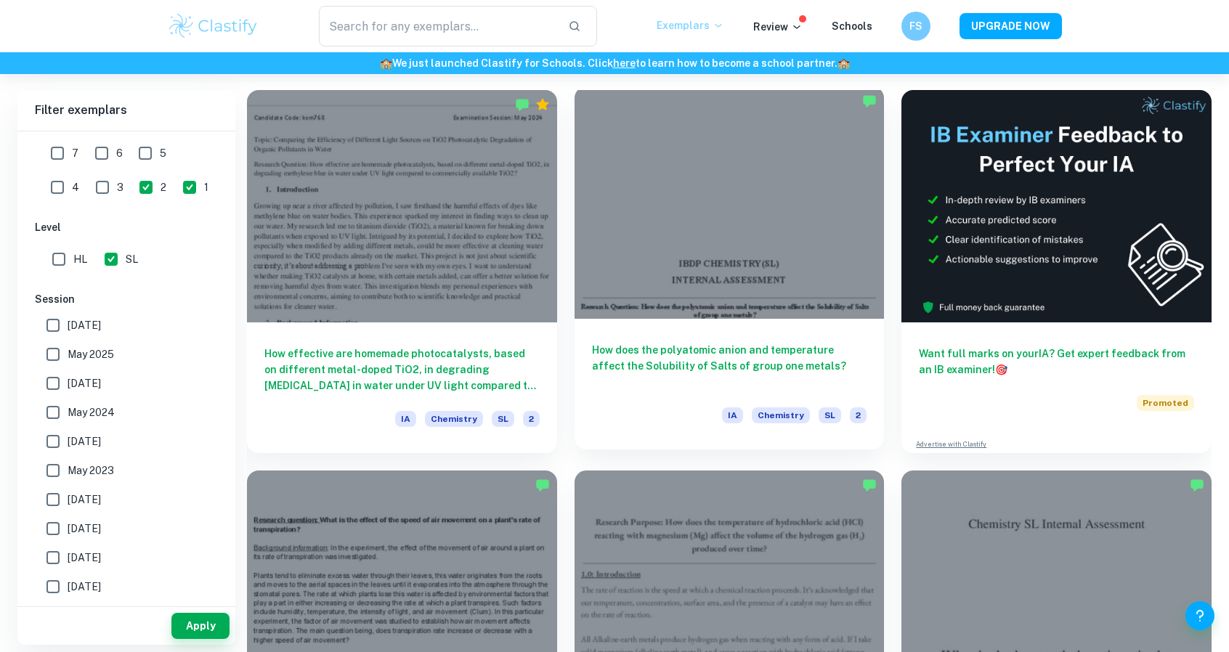
click at [781, 376] on h6 "How does the polyatomic anion and temperature affect the Solubility of Salts of…" at bounding box center [729, 366] width 275 height 48
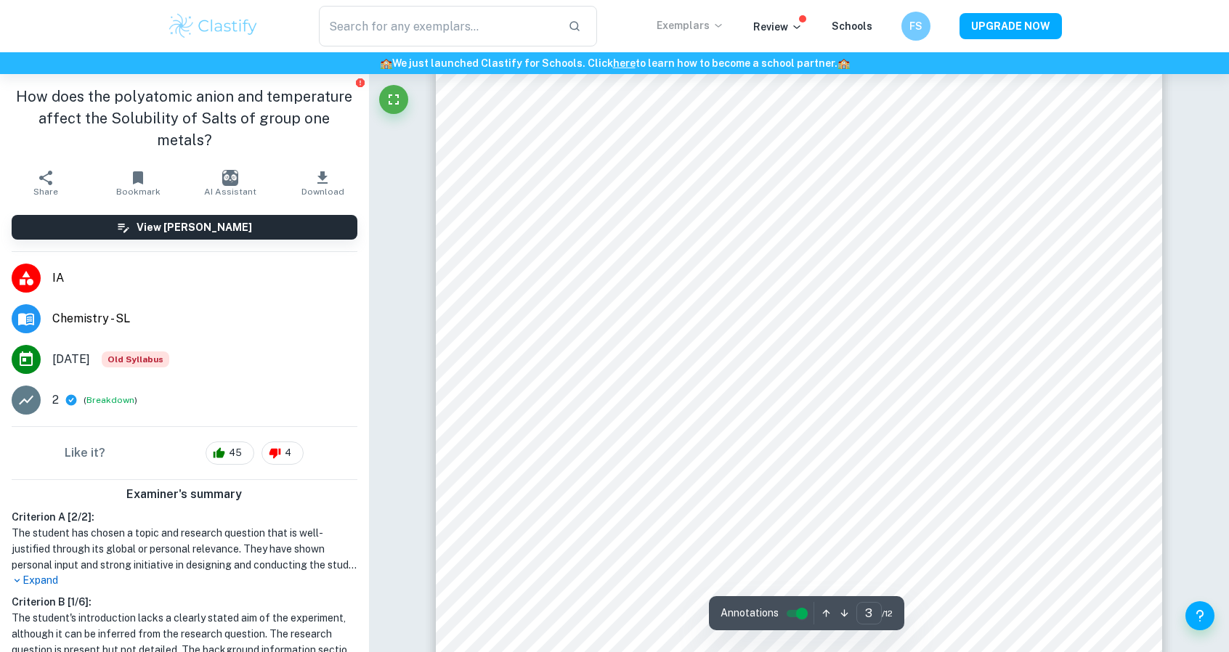
scroll to position [2487, 0]
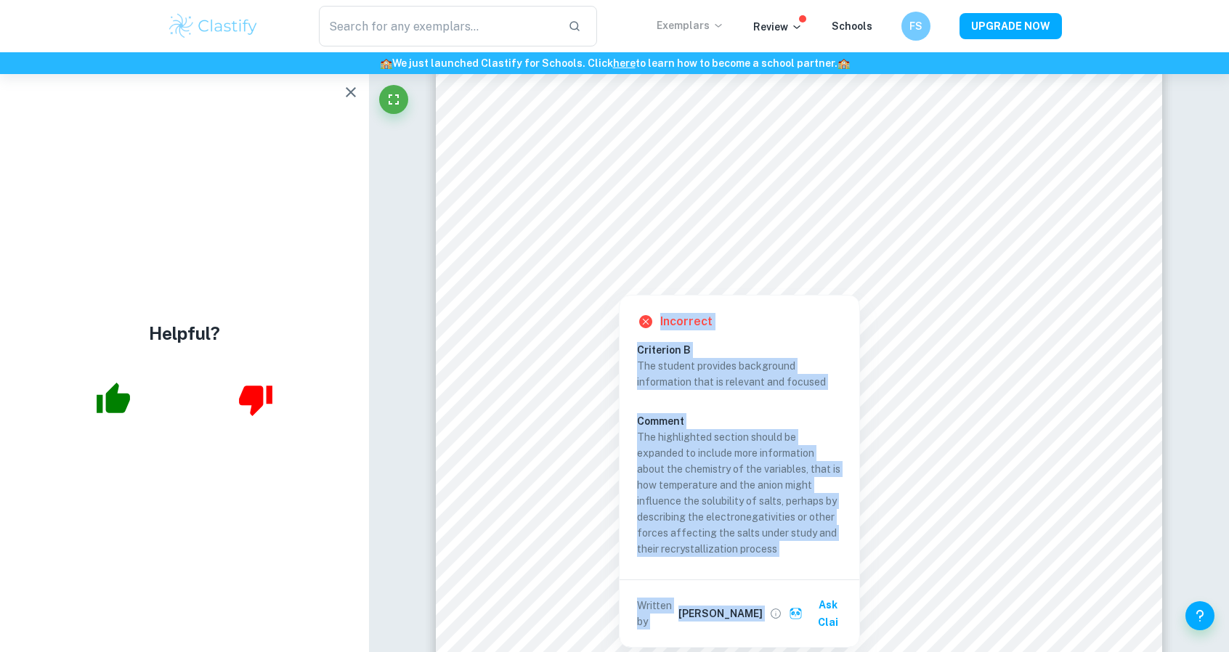
click at [625, 288] on div "Incorrect Criterion B The student provides background information that is relev…" at bounding box center [739, 468] width 241 height 360
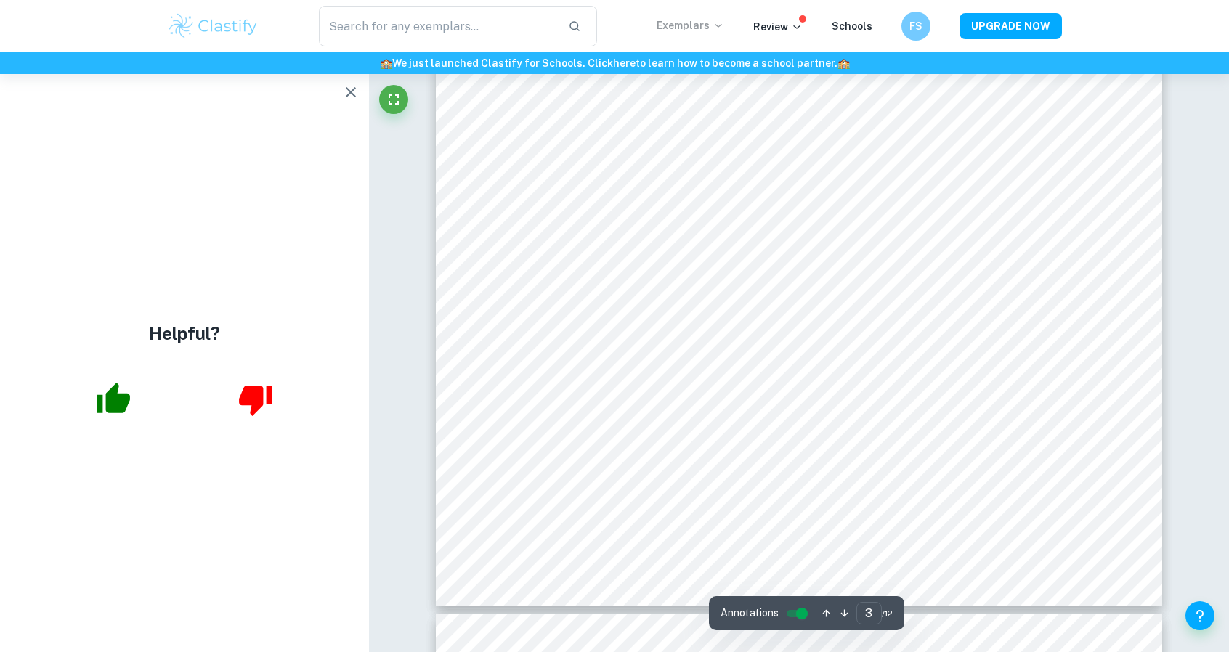
scroll to position [2558, 0]
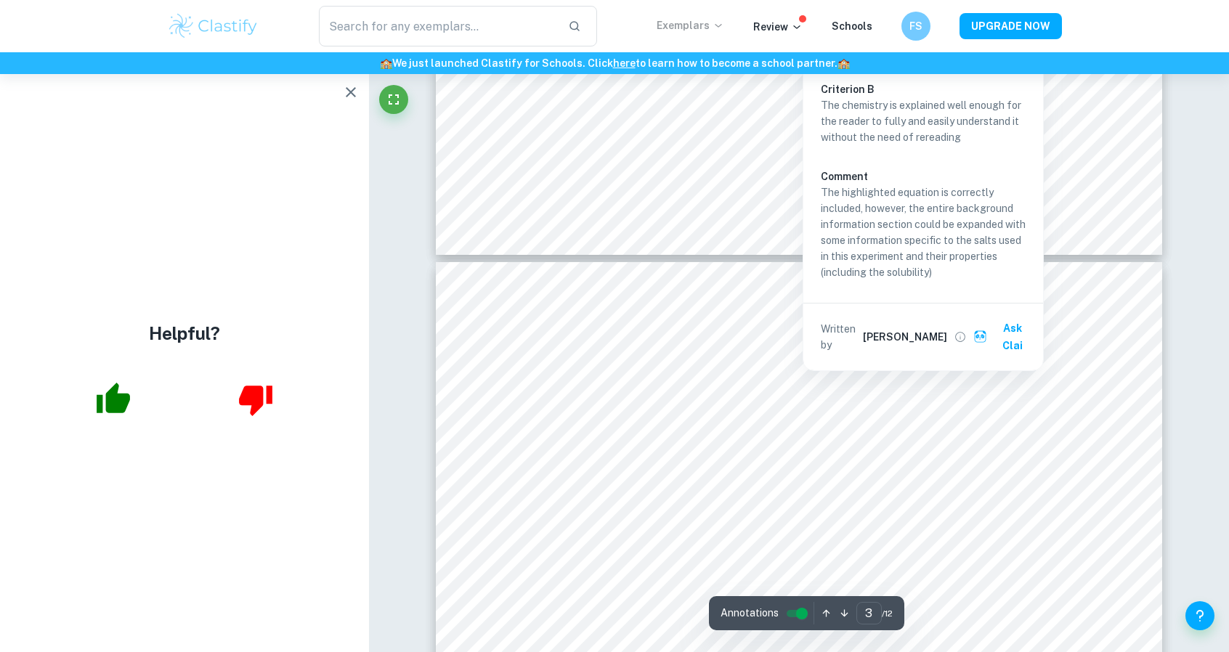
type input "4"
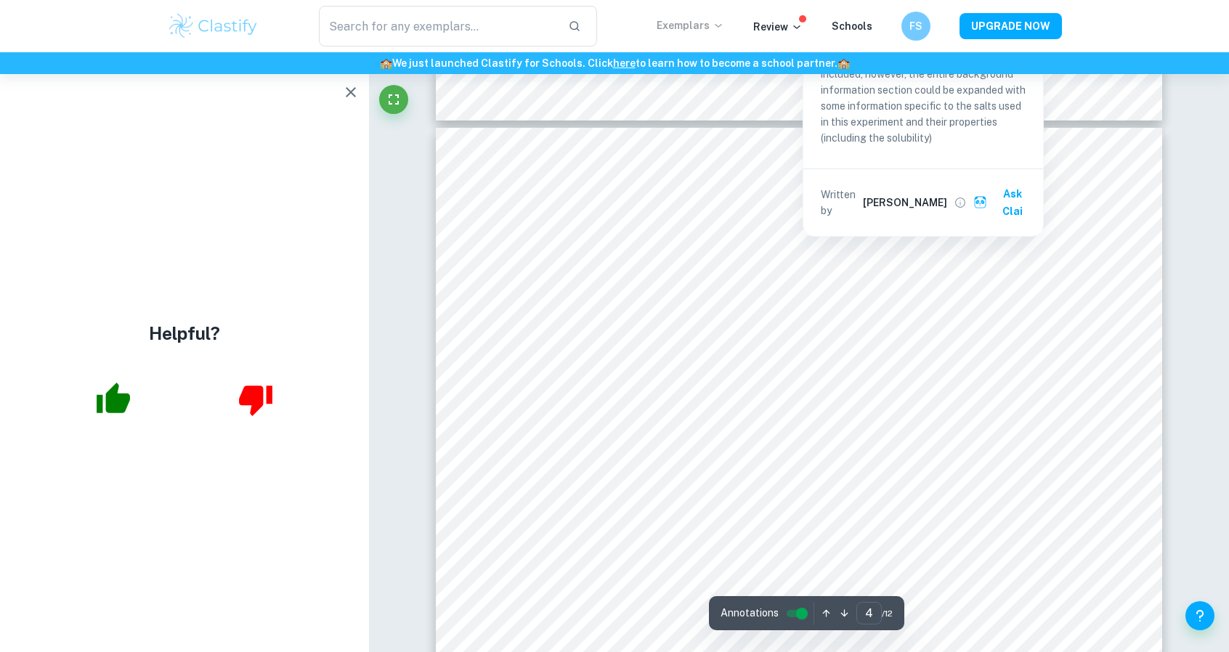
scroll to position [3250, 0]
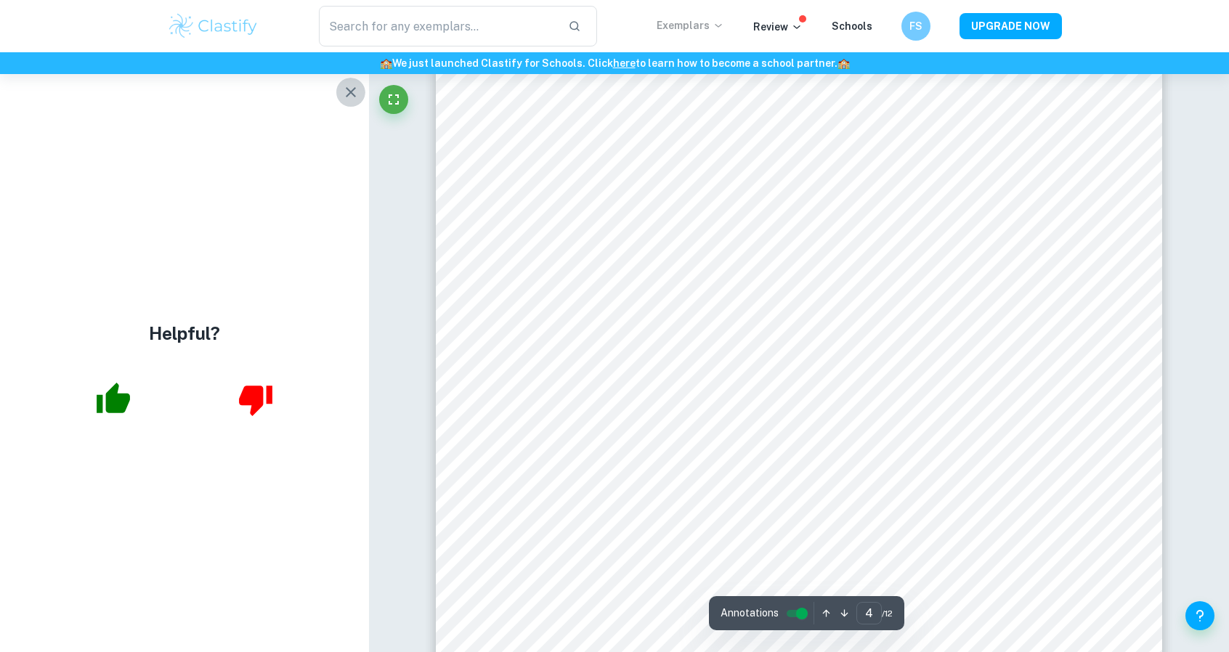
click at [347, 92] on icon "button" at bounding box center [350, 92] width 17 height 17
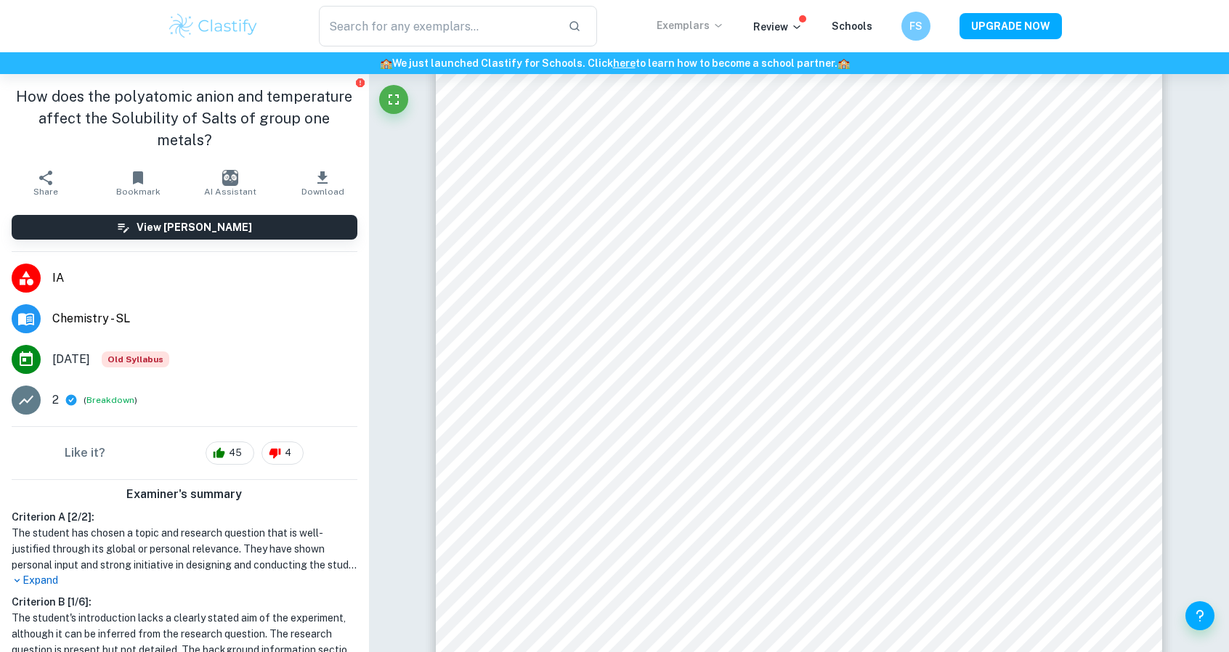
click at [671, 17] on p "Exemplars" at bounding box center [691, 25] width 68 height 16
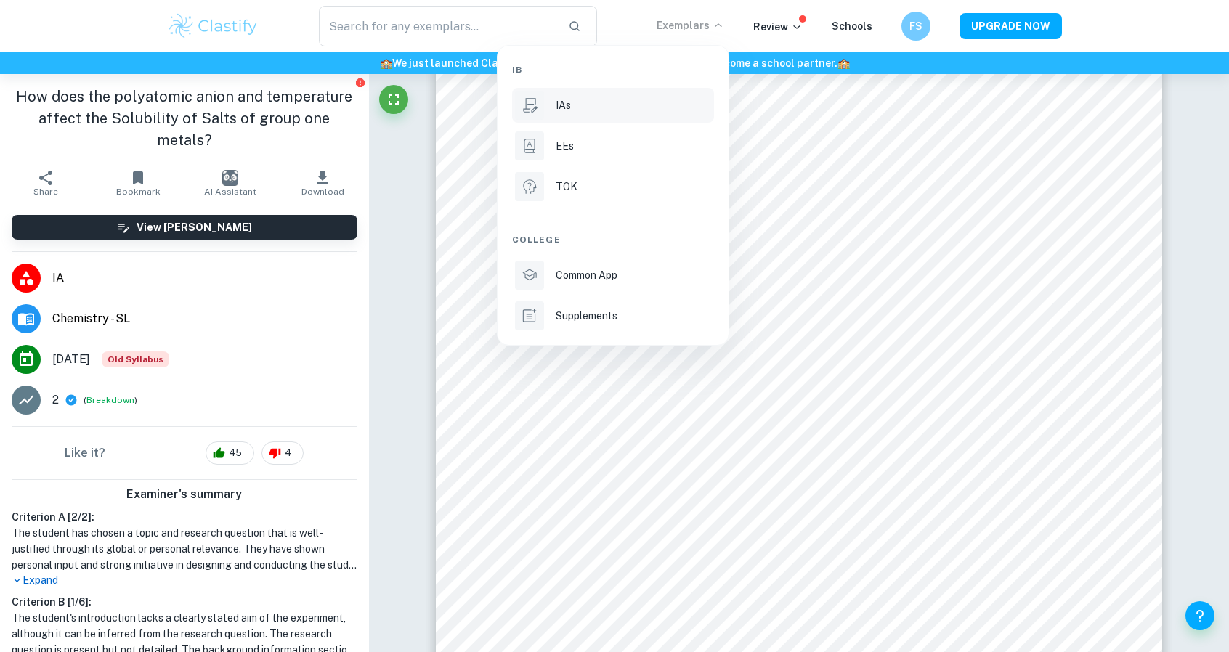
click at [609, 118] on li "IAs" at bounding box center [613, 105] width 202 height 35
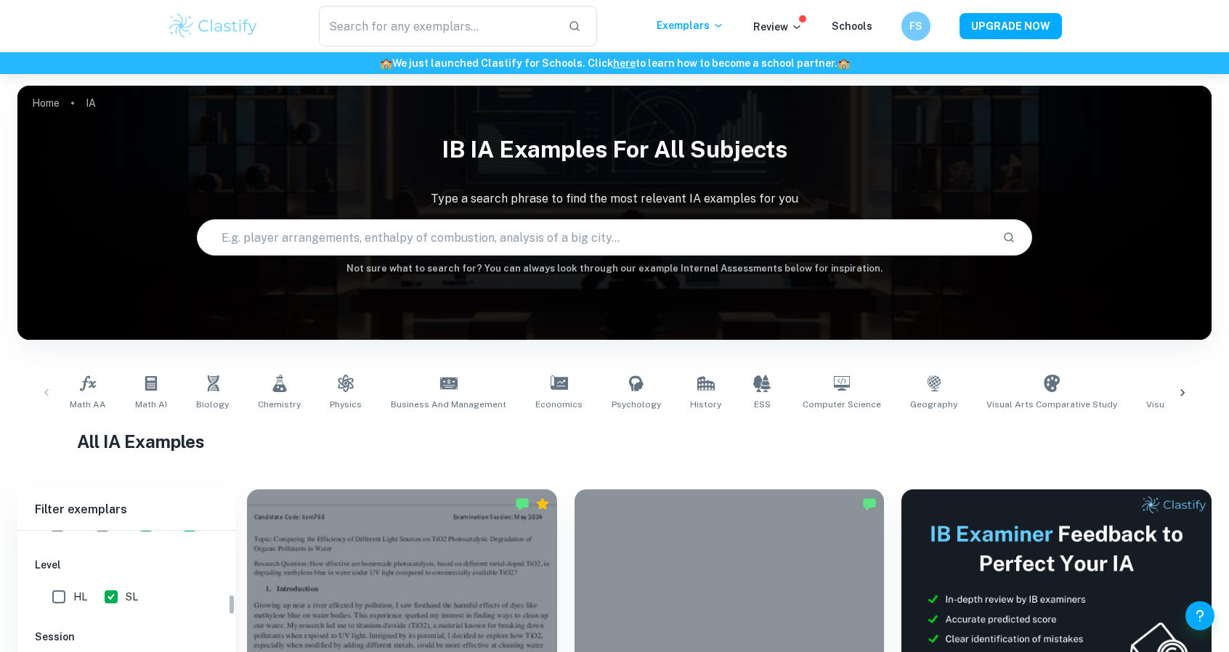
scroll to position [338, 0]
click at [131, 586] on input "2" at bounding box center [145, 589] width 29 height 29
checkbox input "false"
click at [72, 575] on input "4" at bounding box center [57, 589] width 29 height 29
checkbox input "true"
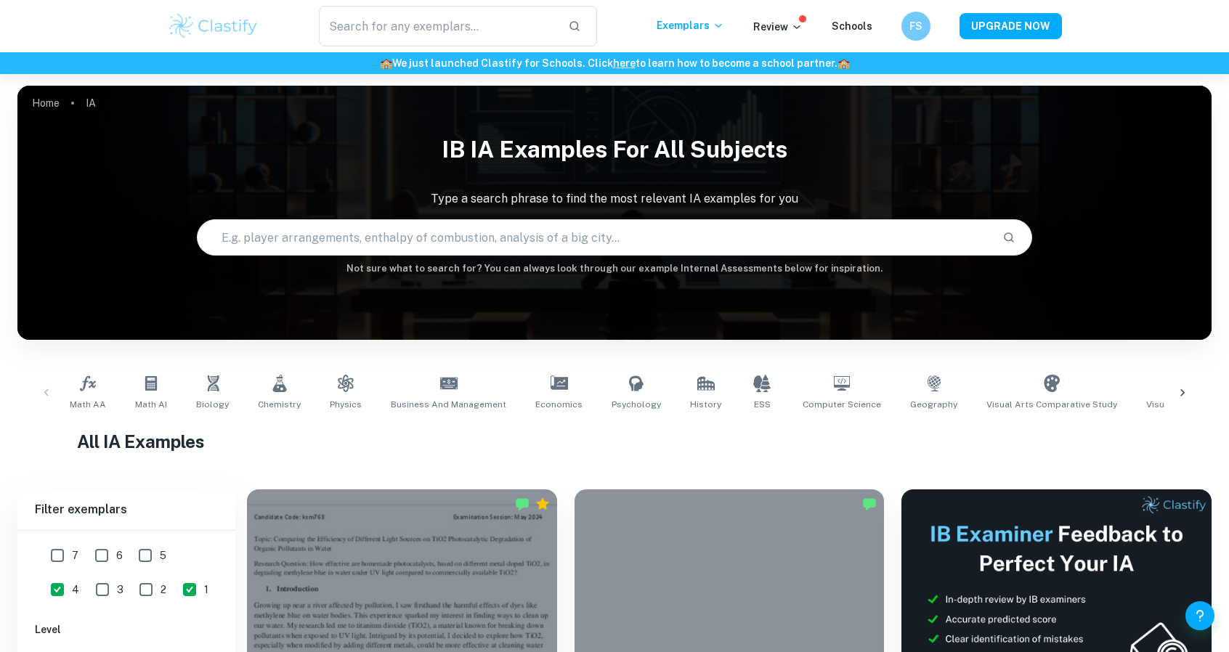
click at [175, 588] on input "1" at bounding box center [189, 589] width 29 height 29
checkbox input "false"
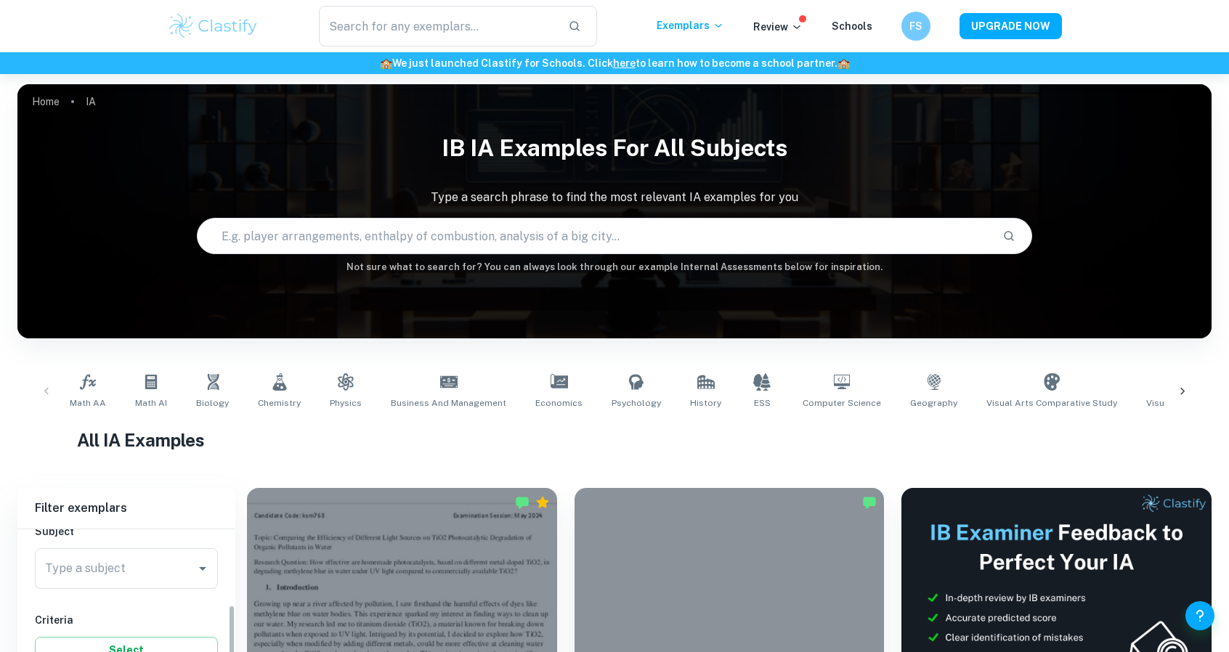
scroll to position [297, 0]
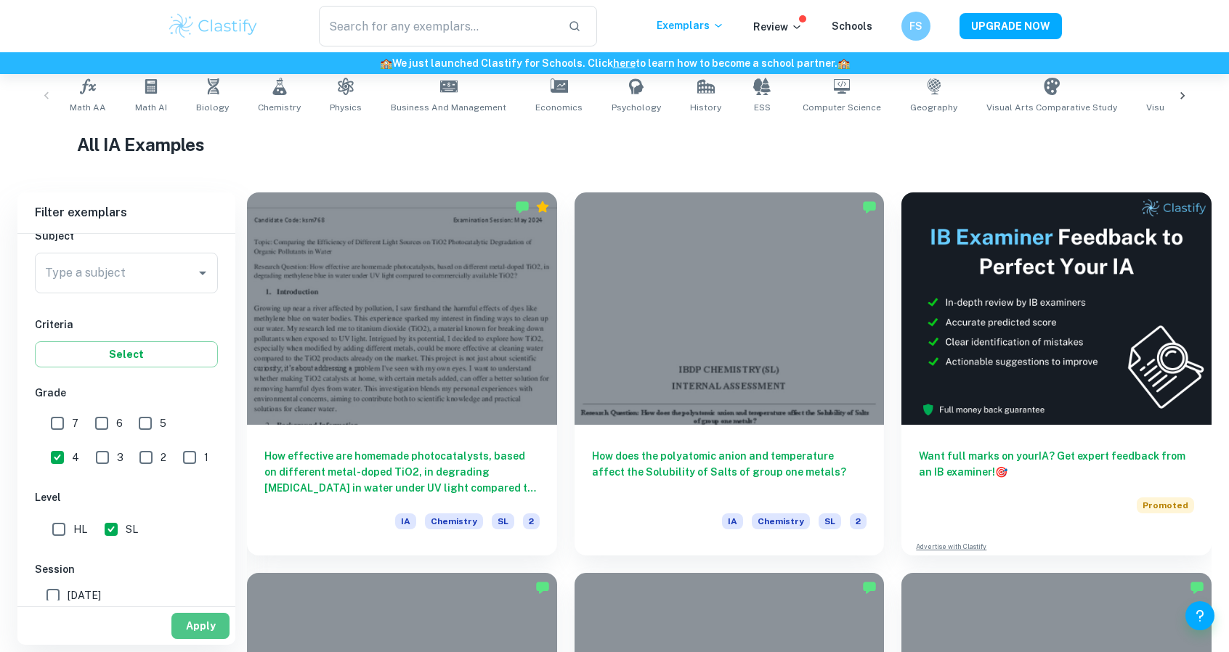
click at [203, 633] on button "Apply" at bounding box center [200, 626] width 58 height 26
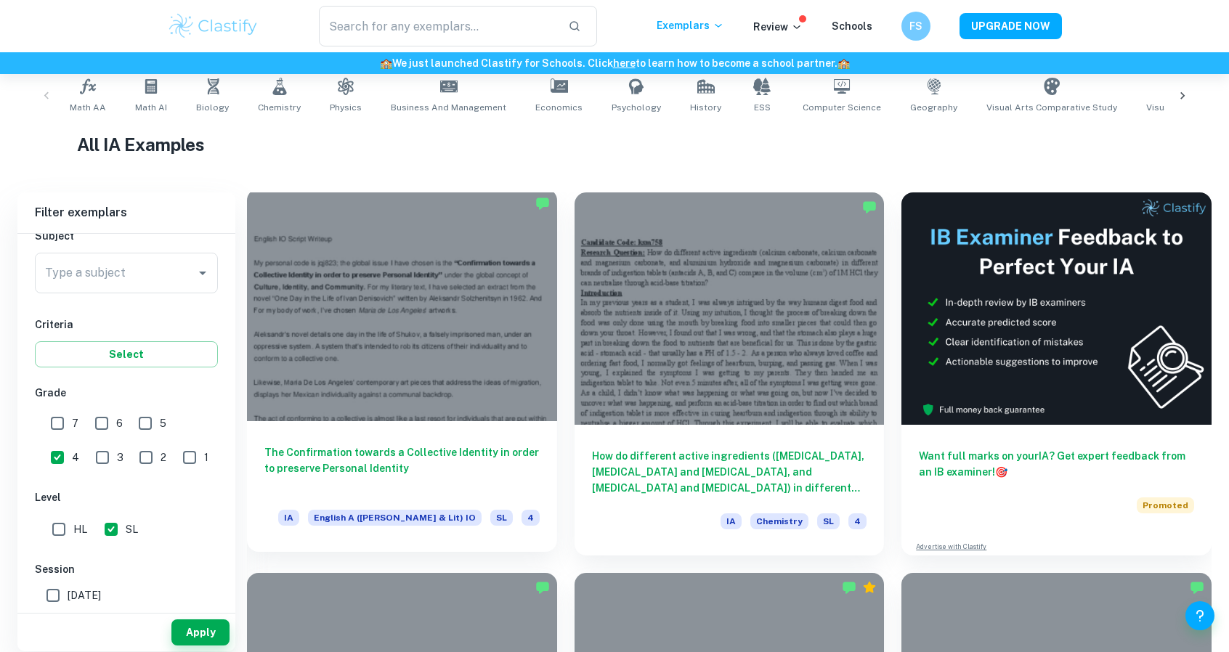
scroll to position [349, 0]
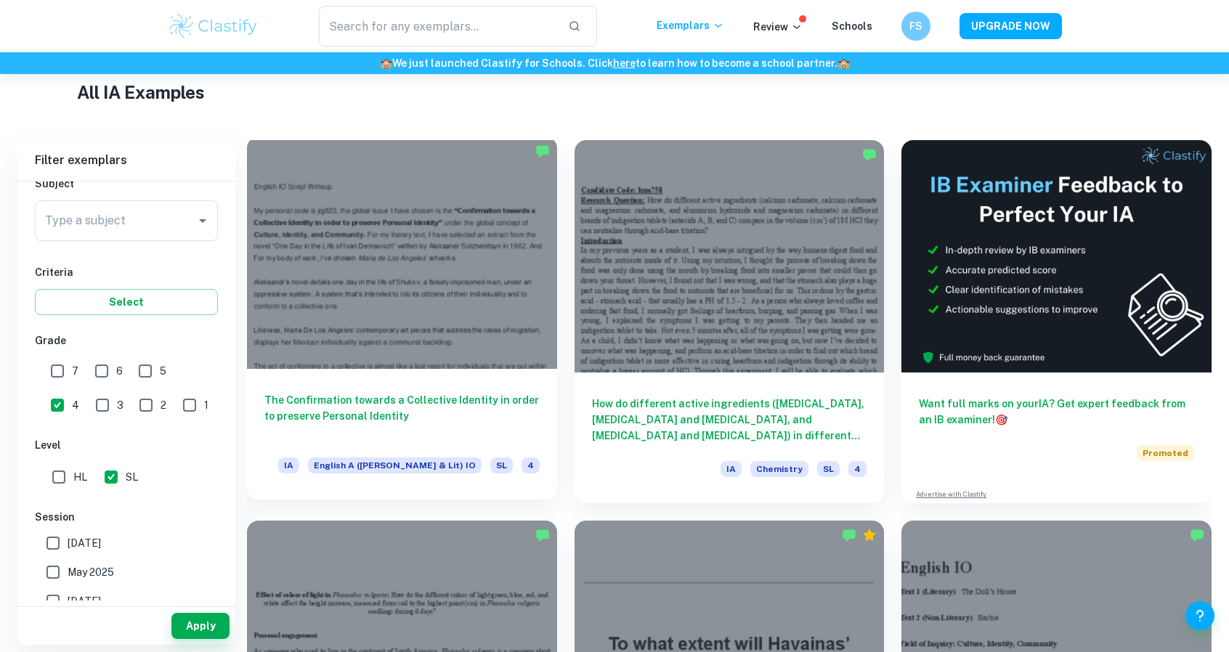
click at [504, 421] on h6 "The Confirmation towards a Collective Identity in order to preserve Personal Id…" at bounding box center [401, 416] width 275 height 48
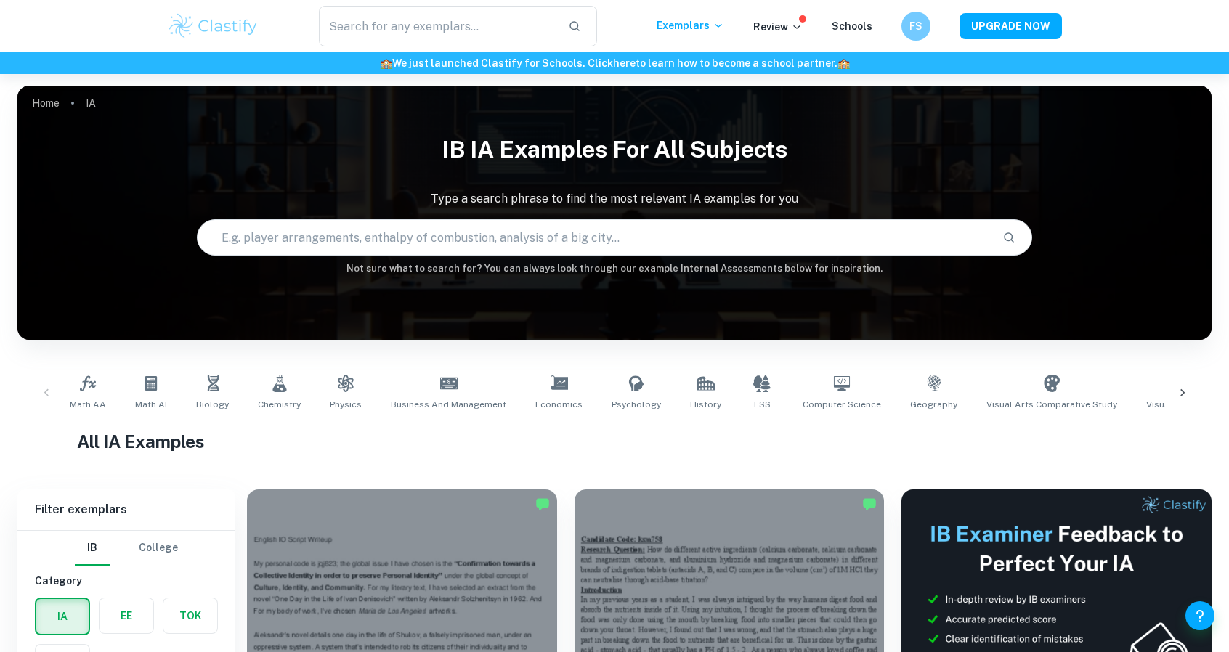
scroll to position [349, 0]
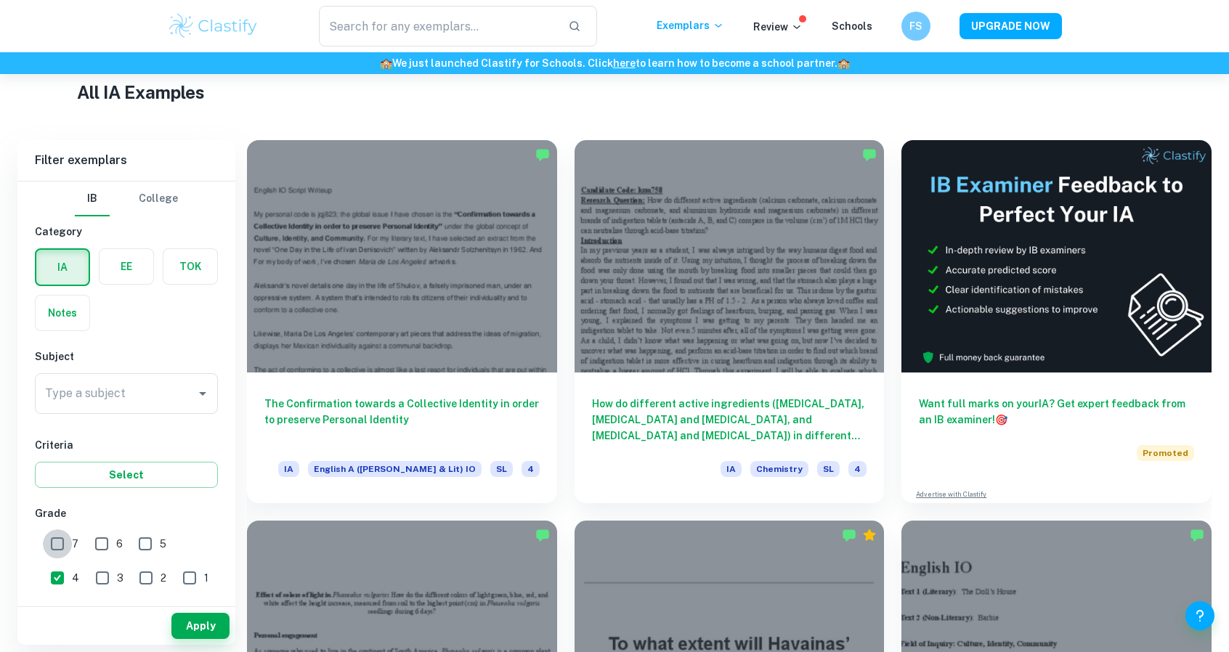
click at [60, 541] on input "7" at bounding box center [57, 544] width 29 height 29
checkbox input "true"
click at [72, 564] on input "4" at bounding box center [57, 578] width 29 height 29
checkbox input "false"
click at [198, 628] on button "Apply" at bounding box center [200, 626] width 58 height 26
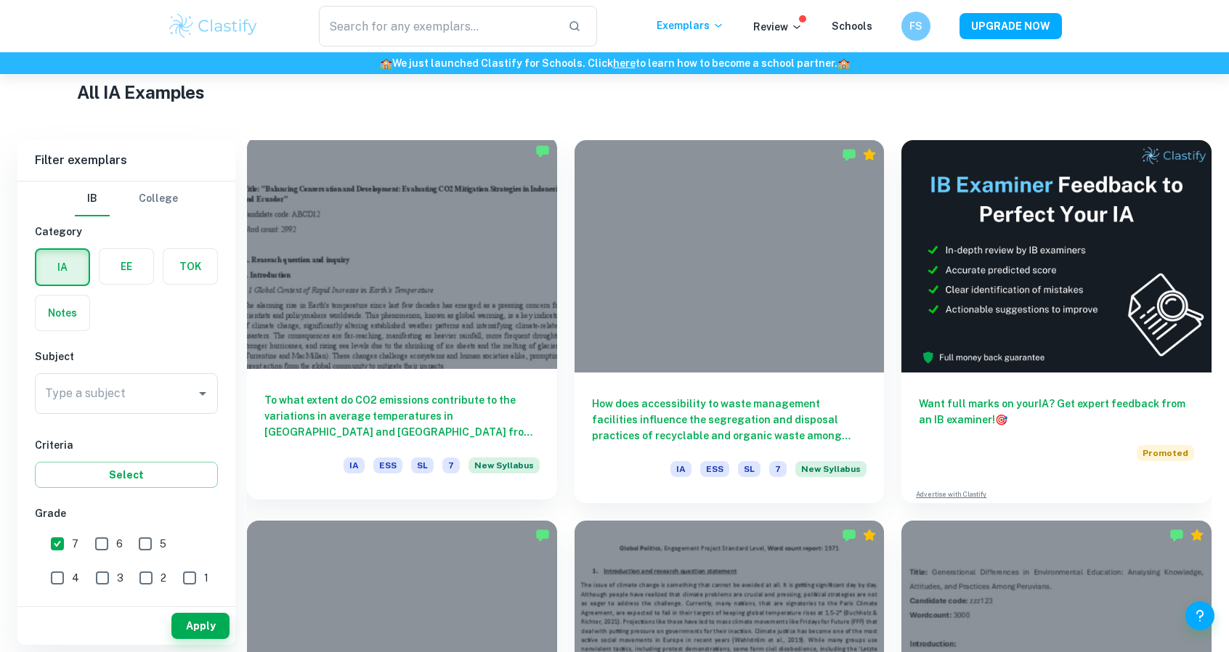
click at [487, 409] on h6 "To what extent do CO2 emissions contribute to the variations in average tempera…" at bounding box center [401, 416] width 275 height 48
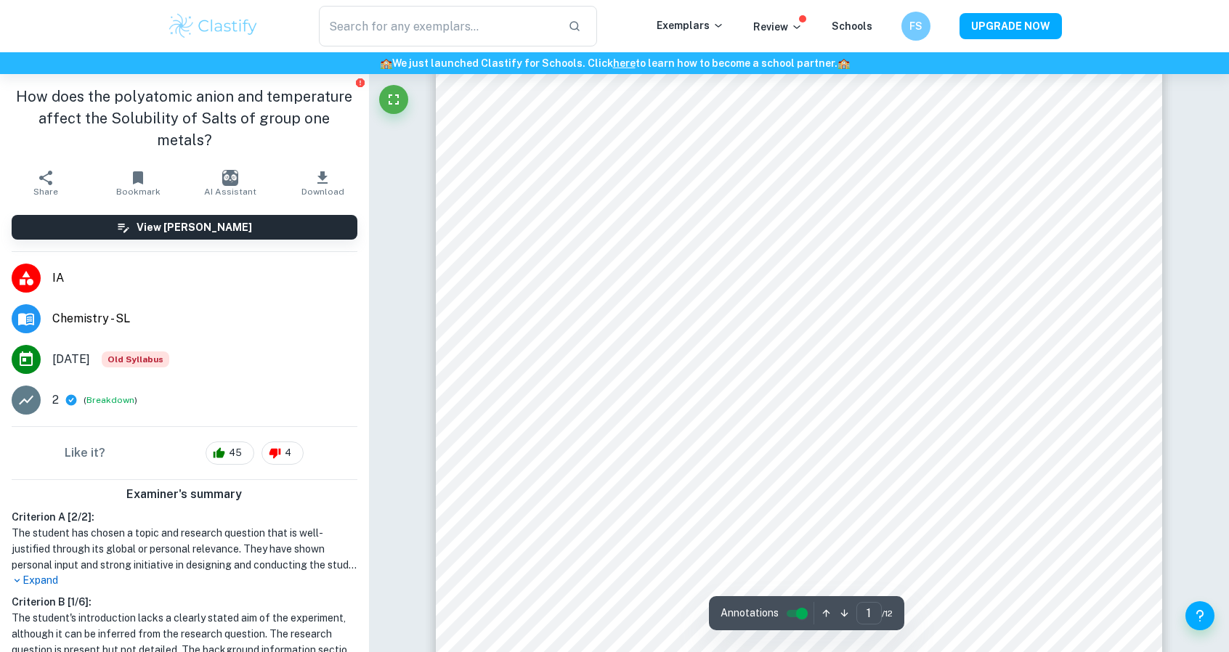
scroll to position [193, 0]
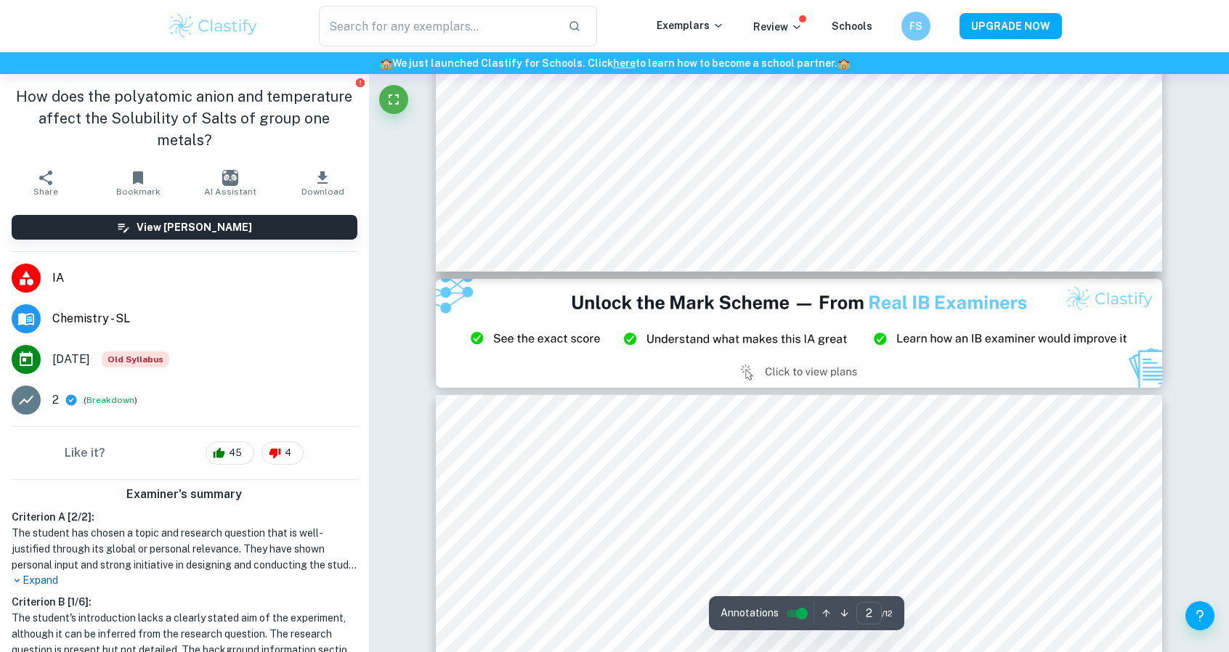
type input "3"
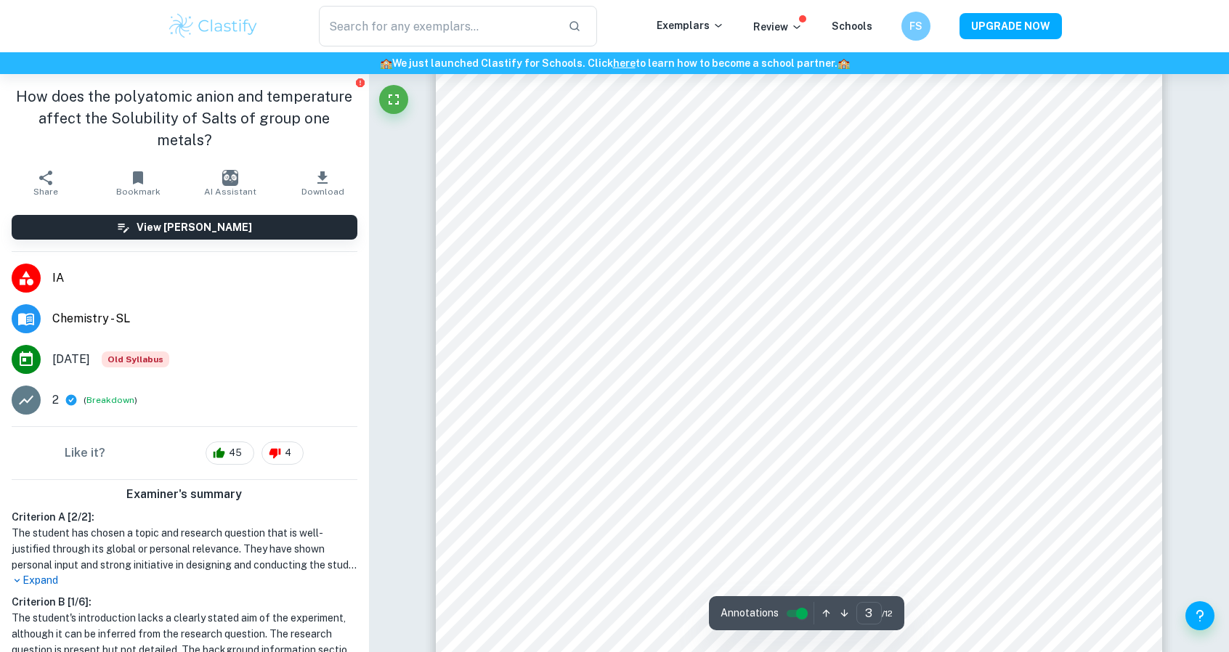
scroll to position [2316, 0]
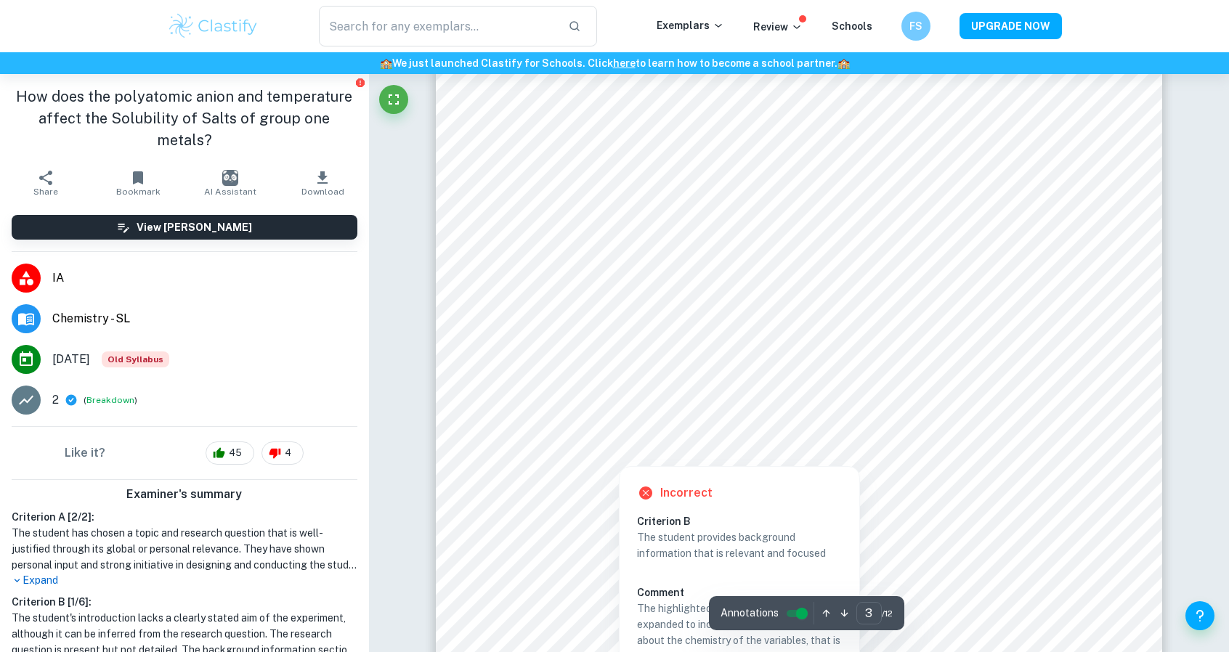
click at [607, 450] on div at bounding box center [619, 454] width 110 height 18
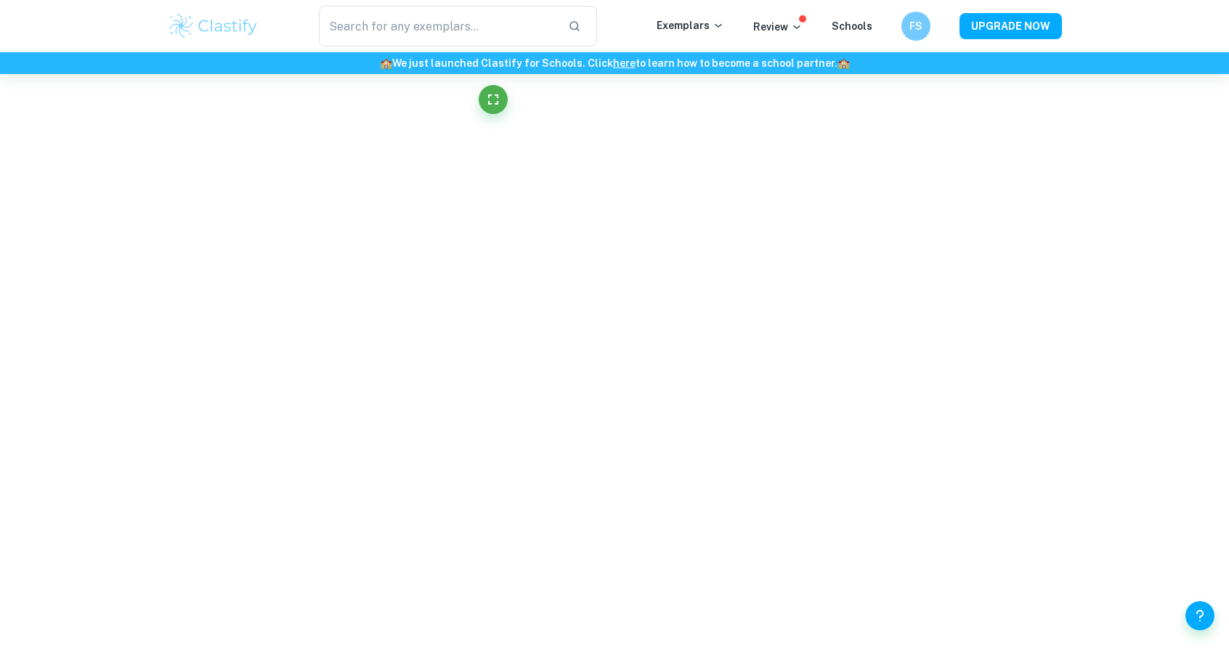
scroll to position [786, 0]
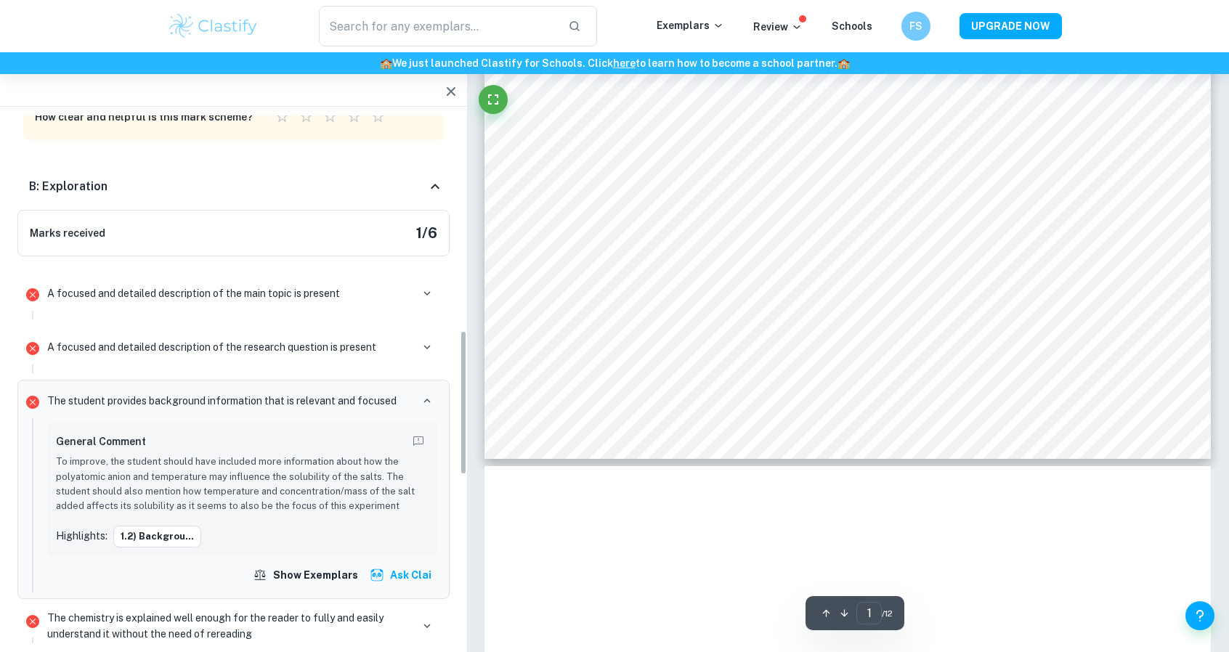
type input "3"
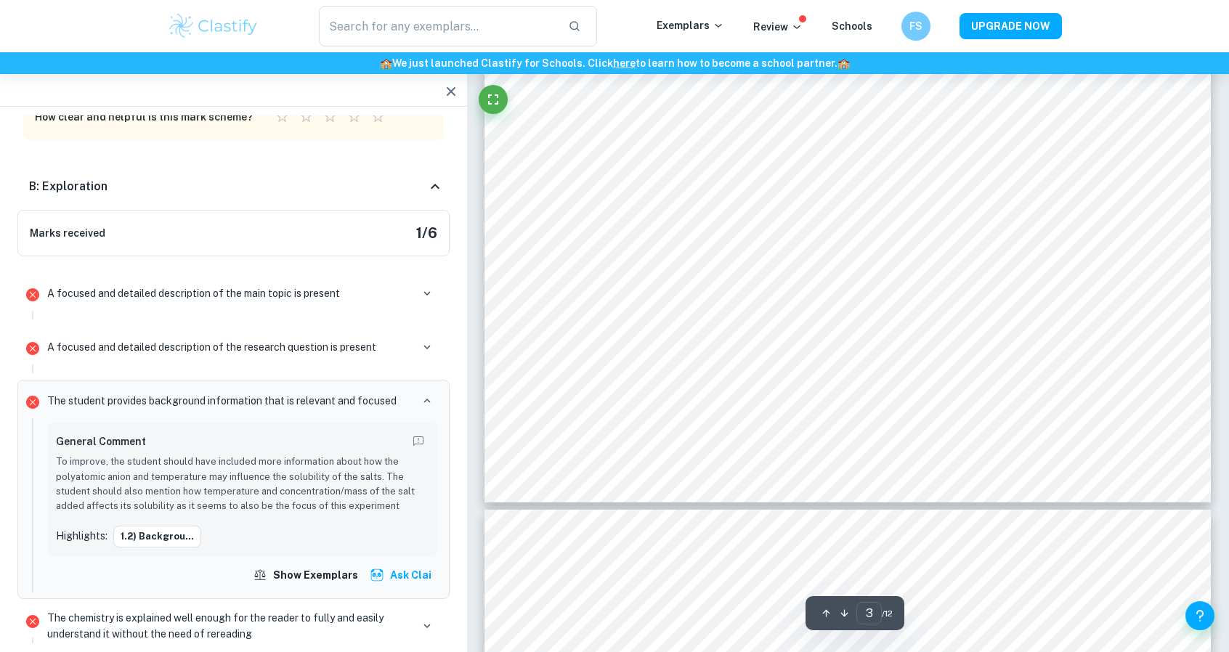
scroll to position [2421, 0]
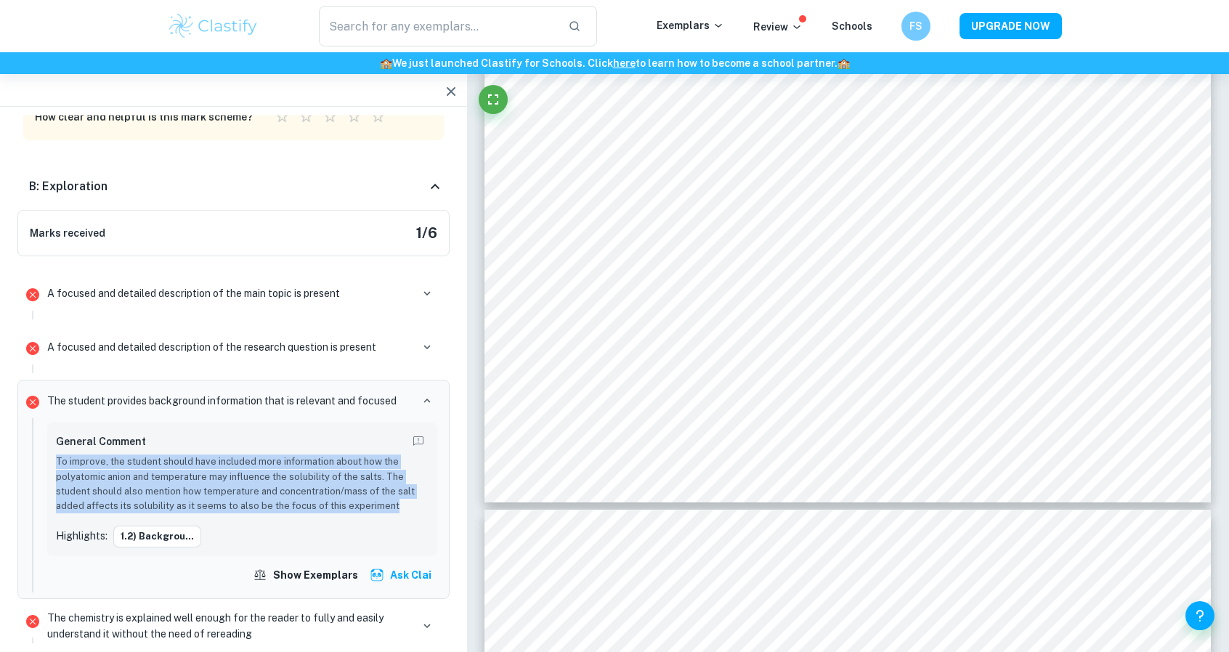
drag, startPoint x: 403, startPoint y: 501, endPoint x: 57, endPoint y: 463, distance: 348.6
click at [57, 463] on p "To improve, the student should have included more information about how the pol…" at bounding box center [242, 485] width 373 height 60
copy p "To improve, the student should have included more information about how the pol…"
